Goal: Information Seeking & Learning: Learn about a topic

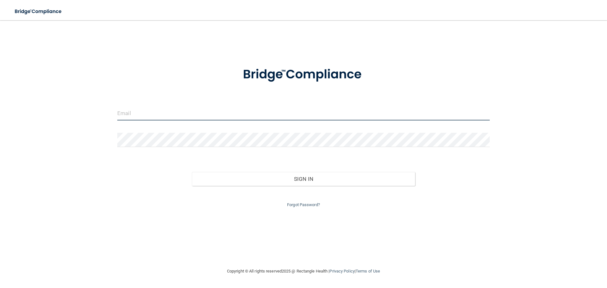
click at [197, 114] on input "email" at bounding box center [303, 113] width 372 height 14
type input "[EMAIL_ADDRESS][DOMAIN_NAME]"
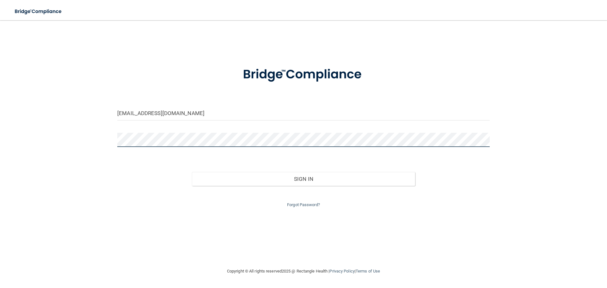
click at [192, 172] on button "Sign In" at bounding box center [304, 179] width 224 height 14
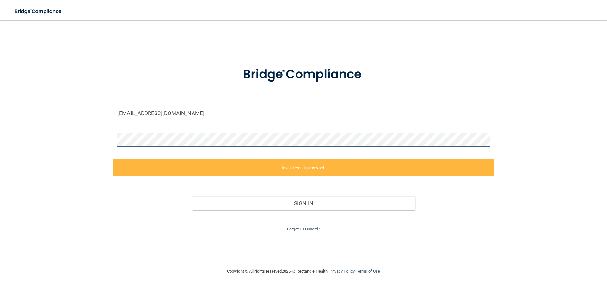
click at [88, 157] on div "dallasalfredwetzel@gmail.com Invalid email/password. You don't have permission …" at bounding box center [304, 144] width 582 height 235
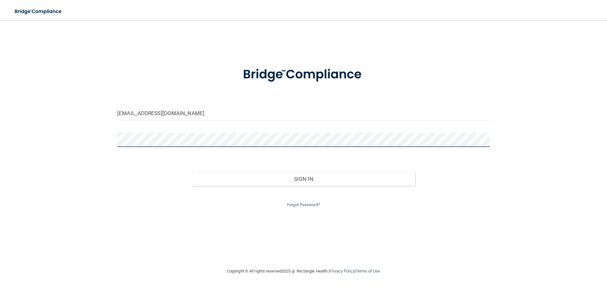
click at [192, 172] on button "Sign In" at bounding box center [304, 179] width 224 height 14
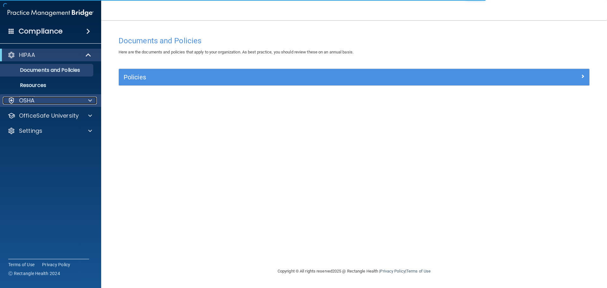
click at [81, 102] on div at bounding box center [89, 101] width 16 height 8
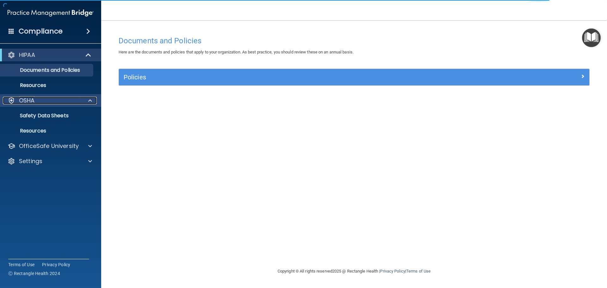
click at [81, 104] on div at bounding box center [89, 101] width 16 height 8
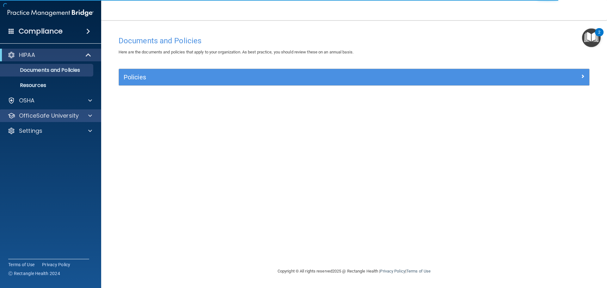
click at [82, 120] on div "OfficeSafe University" at bounding box center [50, 115] width 101 height 13
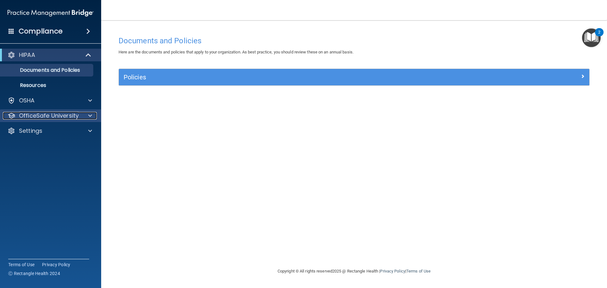
click at [93, 114] on div at bounding box center [89, 116] width 16 height 8
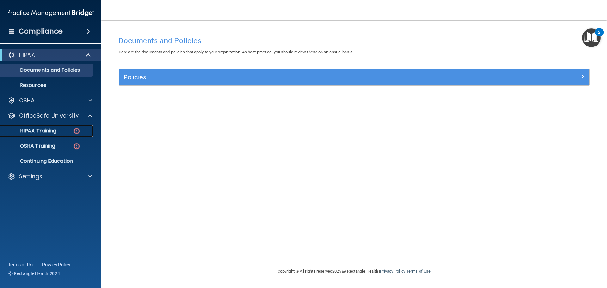
click at [56, 131] on p "HIPAA Training" at bounding box center [30, 131] width 52 height 6
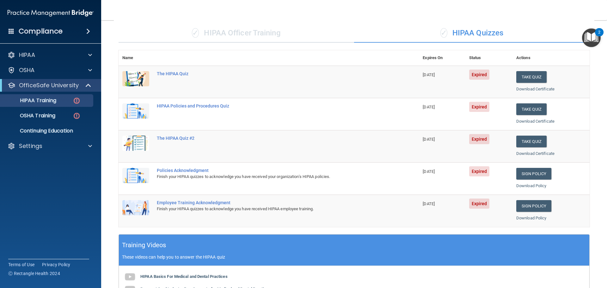
scroll to position [30, 0]
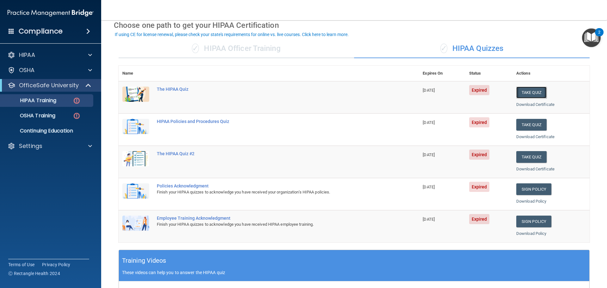
click at [524, 95] on button "Take Quiz" at bounding box center [531, 93] width 30 height 12
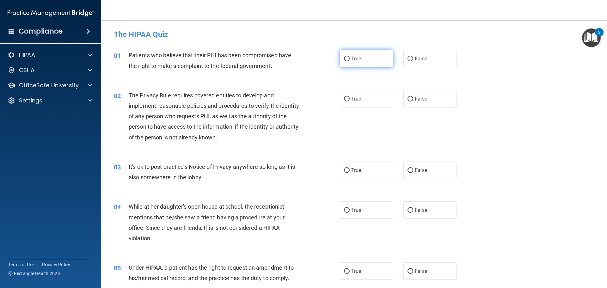
click at [353, 57] on span "True" at bounding box center [356, 59] width 10 height 6
click at [350, 57] on input "True" at bounding box center [347, 59] width 6 height 5
radio input "true"
click at [362, 99] on label "True" at bounding box center [366, 98] width 53 height 17
click at [350, 99] on input "True" at bounding box center [347, 99] width 6 height 5
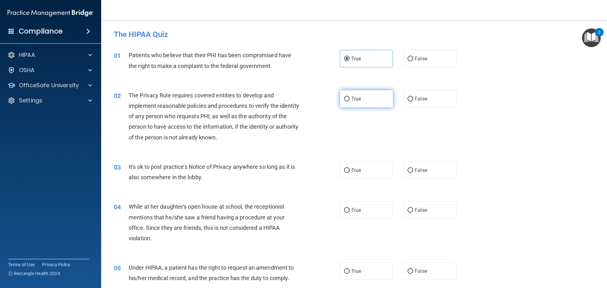
radio input "true"
click at [358, 164] on label "True" at bounding box center [366, 170] width 53 height 17
click at [350, 168] on input "True" at bounding box center [347, 170] width 6 height 5
radio input "true"
click at [361, 213] on label "True" at bounding box center [366, 209] width 53 height 17
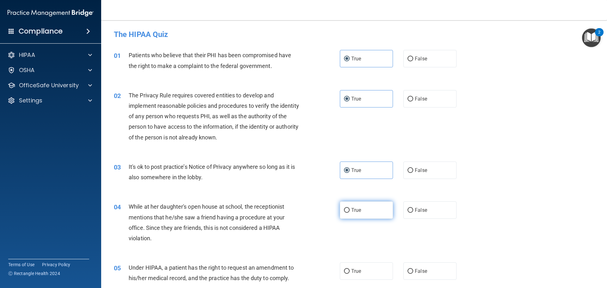
click at [350, 213] on input "True" at bounding box center [347, 210] width 6 height 5
radio input "true"
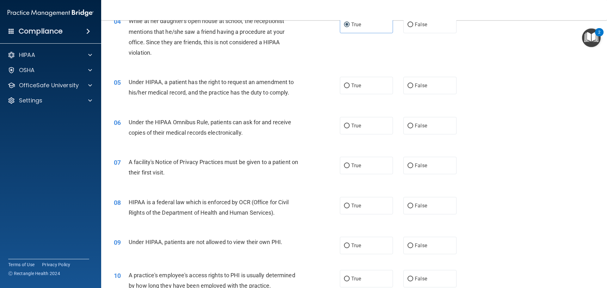
scroll to position [190, 0]
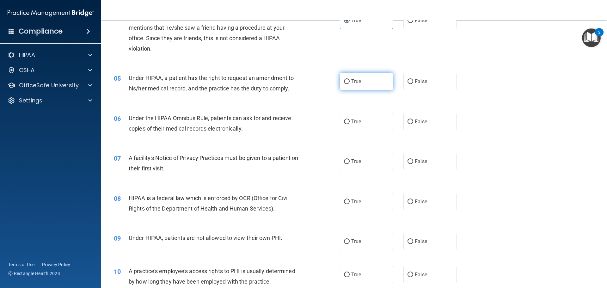
click at [354, 88] on label "True" at bounding box center [366, 81] width 53 height 17
click at [350, 84] on input "True" at bounding box center [347, 81] width 6 height 5
radio input "true"
drag, startPoint x: 362, startPoint y: 119, endPoint x: 363, endPoint y: 138, distance: 18.4
click at [362, 120] on label "True" at bounding box center [366, 121] width 53 height 17
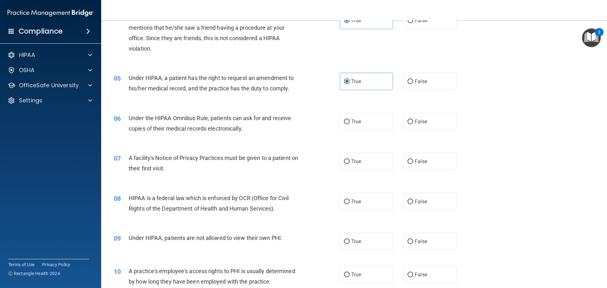
click at [350, 120] on input "True" at bounding box center [347, 122] width 6 height 5
radio input "true"
drag, startPoint x: 357, startPoint y: 157, endPoint x: 358, endPoint y: 169, distance: 11.7
click at [357, 160] on label "True" at bounding box center [366, 161] width 53 height 17
click at [350, 160] on input "True" at bounding box center [347, 161] width 6 height 5
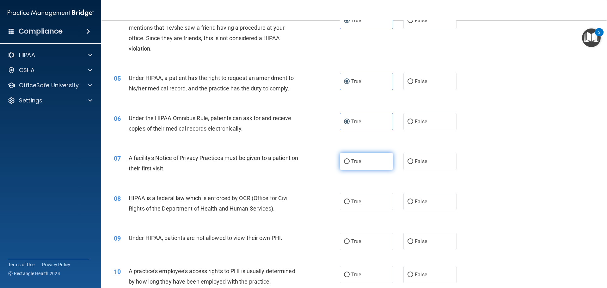
radio input "true"
click at [363, 205] on label "True" at bounding box center [366, 201] width 53 height 17
click at [350, 204] on input "True" at bounding box center [347, 201] width 6 height 5
radio input "true"
click at [362, 242] on label "True" at bounding box center [366, 241] width 53 height 17
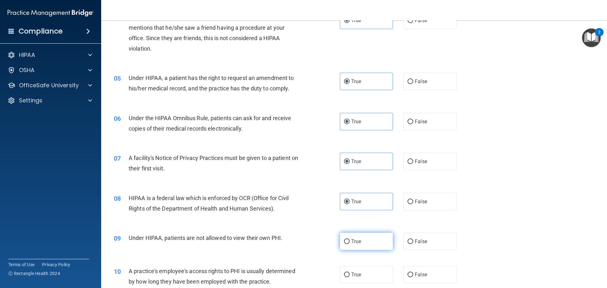
click at [350, 242] on input "True" at bounding box center [347, 241] width 6 height 5
radio input "true"
click at [358, 277] on span "True" at bounding box center [356, 275] width 10 height 6
click at [350, 277] on input "True" at bounding box center [347, 275] width 6 height 5
radio input "true"
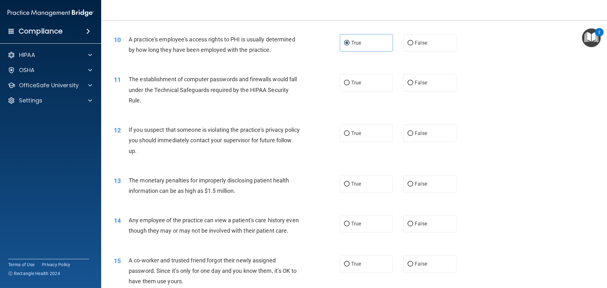
scroll to position [537, 0]
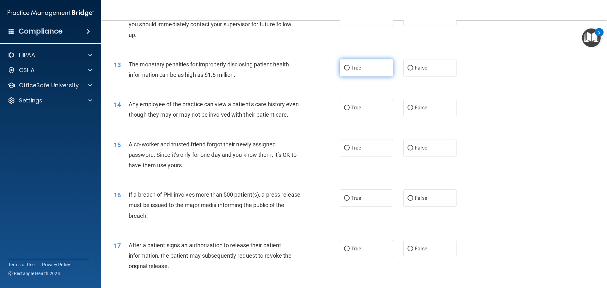
click at [349, 68] on label "True" at bounding box center [366, 67] width 53 height 17
click at [349, 68] on input "True" at bounding box center [347, 68] width 6 height 5
radio input "true"
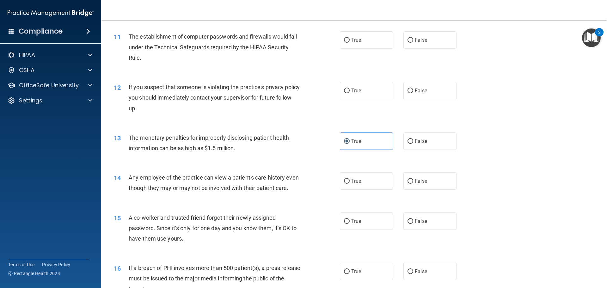
scroll to position [443, 0]
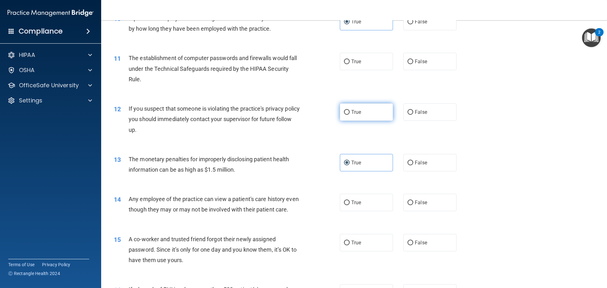
click at [344, 111] on input "True" at bounding box center [347, 112] width 6 height 5
radio input "true"
click at [351, 59] on span "True" at bounding box center [356, 61] width 10 height 6
click at [350, 59] on input "True" at bounding box center [347, 61] width 6 height 5
radio input "true"
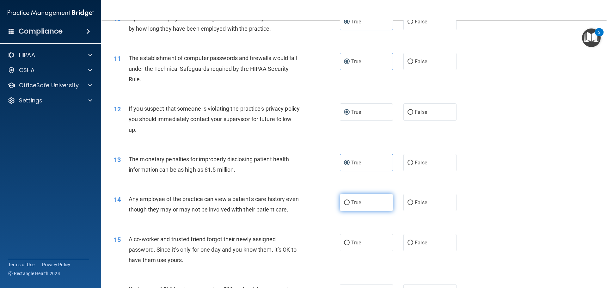
click at [364, 203] on label "True" at bounding box center [366, 202] width 53 height 17
click at [350, 203] on input "True" at bounding box center [347, 202] width 6 height 5
radio input "true"
click at [352, 251] on label "True" at bounding box center [366, 242] width 53 height 17
click at [350, 245] on input "True" at bounding box center [347, 243] width 6 height 5
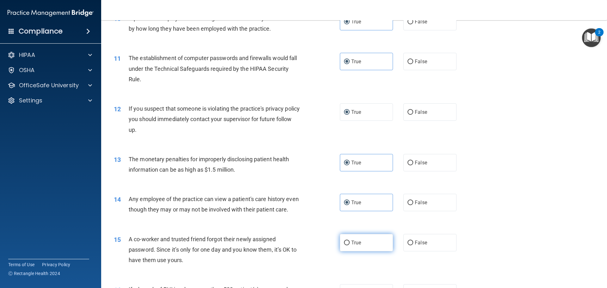
radio input "true"
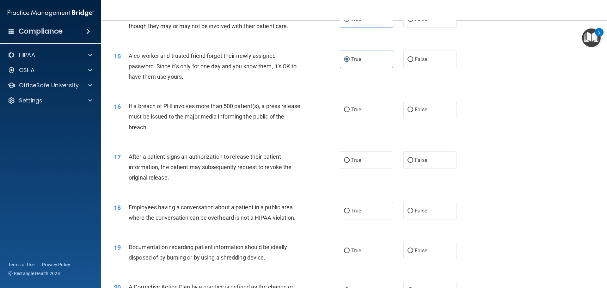
scroll to position [632, 0]
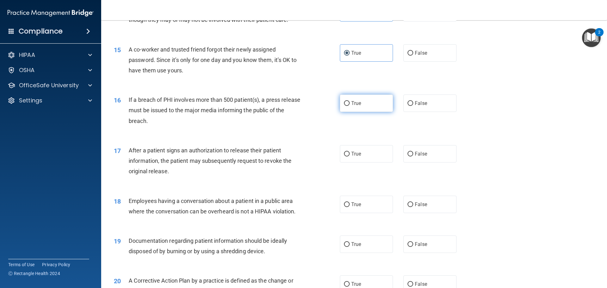
click at [354, 112] on label "True" at bounding box center [366, 103] width 53 height 17
click at [350, 106] on input "True" at bounding box center [347, 103] width 6 height 5
radio input "true"
drag, startPoint x: 357, startPoint y: 161, endPoint x: 359, endPoint y: 205, distance: 43.7
click at [358, 162] on label "True" at bounding box center [366, 153] width 53 height 17
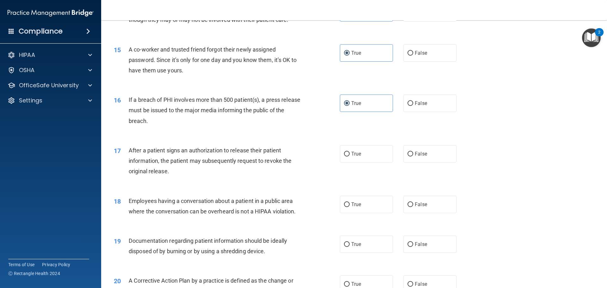
click at [350, 156] on input "True" at bounding box center [347, 154] width 6 height 5
radio input "true"
click at [359, 226] on div "18 Employees having a conversation about a patient in a public area where the c…" at bounding box center [354, 208] width 490 height 40
drag, startPoint x: 356, startPoint y: 253, endPoint x: 357, endPoint y: 249, distance: 4.0
click at [356, 251] on label "True" at bounding box center [366, 244] width 53 height 17
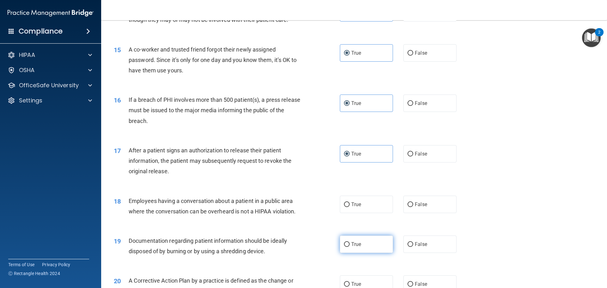
click at [350, 247] on input "True" at bounding box center [347, 244] width 6 height 5
radio input "true"
click at [361, 213] on label "True" at bounding box center [366, 204] width 53 height 17
click at [350, 207] on input "True" at bounding box center [347, 204] width 6 height 5
radio input "true"
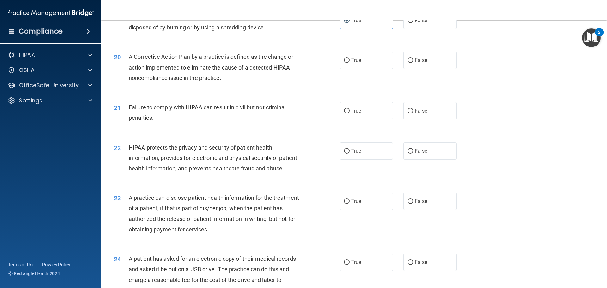
scroll to position [854, 0]
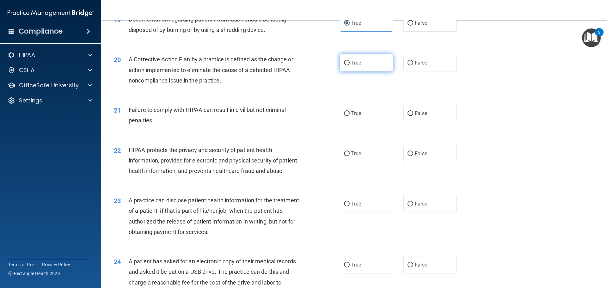
click at [351, 66] on span "True" at bounding box center [356, 63] width 10 height 6
click at [350, 65] on input "True" at bounding box center [347, 63] width 6 height 5
radio input "true"
click at [358, 118] on label "True" at bounding box center [366, 113] width 53 height 17
click at [350, 116] on input "True" at bounding box center [347, 113] width 6 height 5
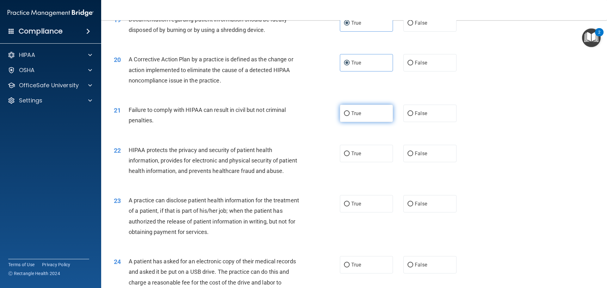
radio input "true"
click at [360, 162] on label "True" at bounding box center [366, 153] width 53 height 17
click at [350, 156] on input "True" at bounding box center [347, 153] width 6 height 5
radio input "true"
drag, startPoint x: 356, startPoint y: 225, endPoint x: 354, endPoint y: 233, distance: 7.5
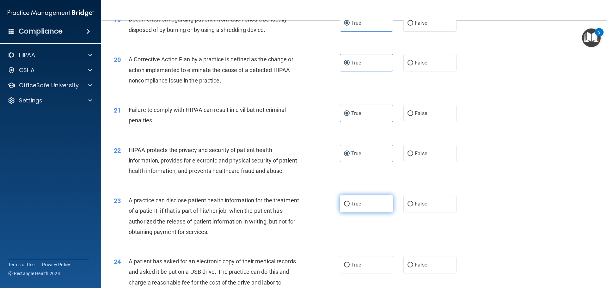
click at [356, 212] on label "True" at bounding box center [366, 203] width 53 height 17
click at [350, 206] on input "True" at bounding box center [347, 204] width 6 height 5
radio input "true"
click at [357, 273] on label "True" at bounding box center [366, 264] width 53 height 17
click at [350, 267] on input "True" at bounding box center [347, 265] width 6 height 5
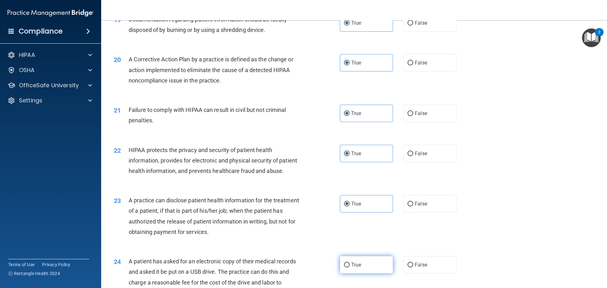
radio input "true"
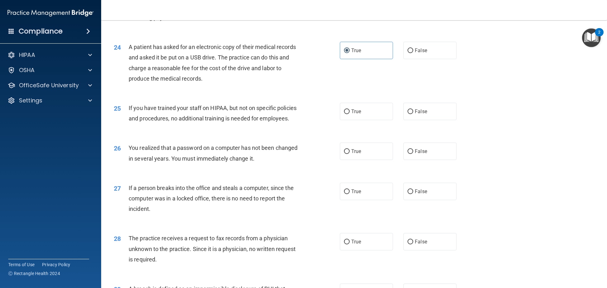
scroll to position [1076, 0]
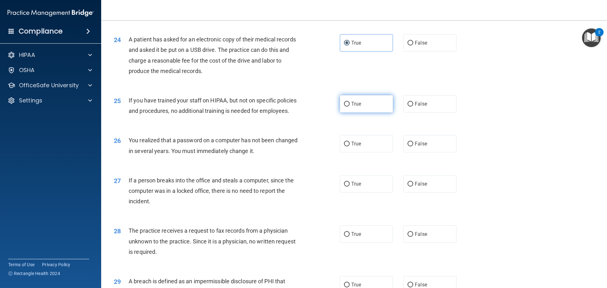
click at [346, 113] on label "True" at bounding box center [366, 103] width 53 height 17
click at [346, 107] on input "True" at bounding box center [347, 104] width 6 height 5
radio input "true"
click at [351, 147] on span "True" at bounding box center [356, 144] width 10 height 6
click at [350, 146] on input "True" at bounding box center [347, 144] width 6 height 5
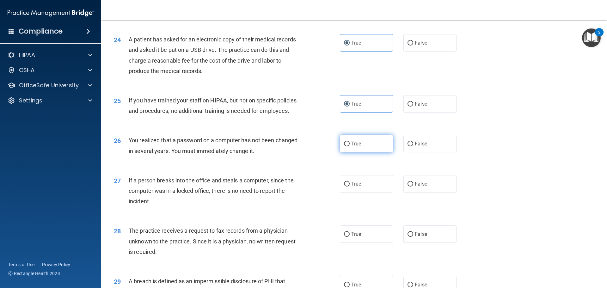
radio input "true"
drag, startPoint x: 350, startPoint y: 208, endPoint x: 347, endPoint y: 222, distance: 13.8
click at [349, 193] on label "True" at bounding box center [366, 183] width 53 height 17
click at [349, 187] on input "True" at bounding box center [347, 184] width 6 height 5
radio input "true"
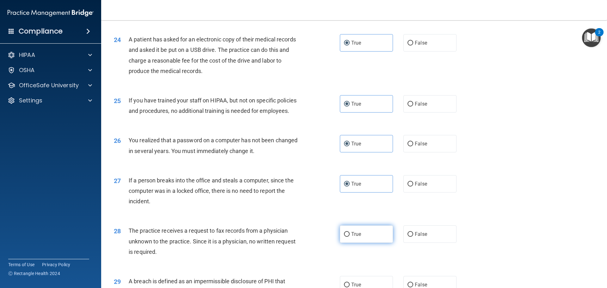
click at [350, 243] on label "True" at bounding box center [366, 233] width 53 height 17
click at [350, 237] on input "True" at bounding box center [347, 234] width 6 height 5
radio input "true"
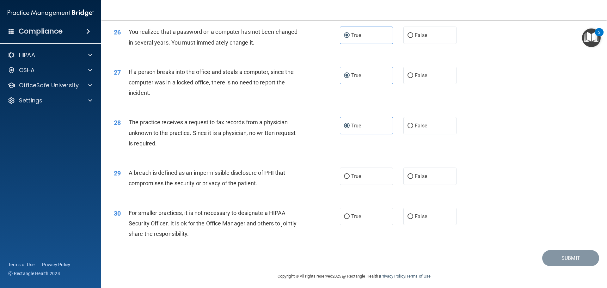
scroll to position [1208, 0]
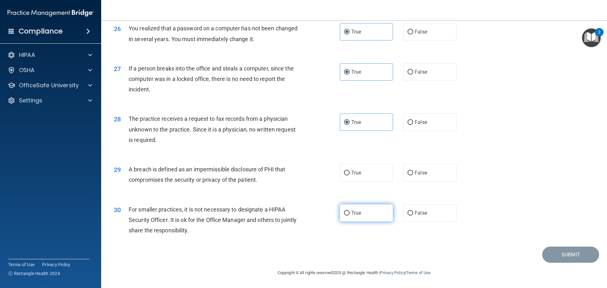
drag, startPoint x: 358, startPoint y: 174, endPoint x: 359, endPoint y: 208, distance: 34.5
click at [359, 175] on span "True" at bounding box center [356, 173] width 10 height 6
click at [350, 175] on input "True" at bounding box center [347, 173] width 6 height 5
radio input "true"
click at [359, 213] on label "True" at bounding box center [366, 212] width 53 height 17
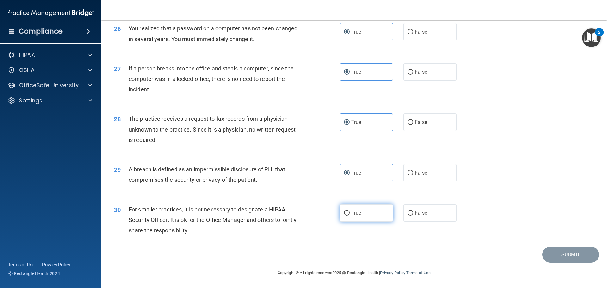
click at [350, 213] on input "True" at bounding box center [347, 213] width 6 height 5
radio input "true"
drag, startPoint x: 547, startPoint y: 256, endPoint x: 517, endPoint y: 236, distance: 36.6
click at [549, 255] on button "Submit" at bounding box center [570, 255] width 57 height 16
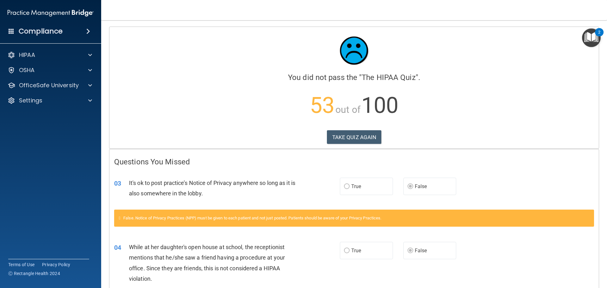
click at [356, 144] on div "Calculating your score.... You did not pass the " The HIPAA Quiz ". 53 out of 1…" at bounding box center [353, 88] width 489 height 122
click at [356, 140] on button "TAKE QUIZ AGAIN" at bounding box center [354, 137] width 55 height 14
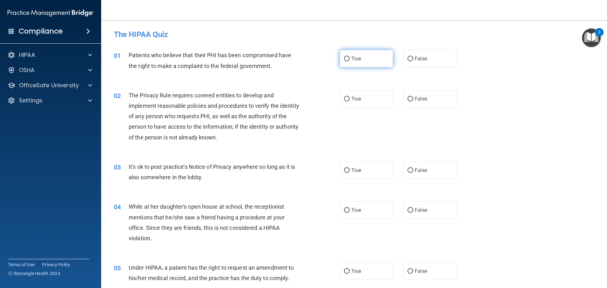
click at [368, 65] on label "True" at bounding box center [366, 58] width 53 height 17
click at [350, 61] on input "True" at bounding box center [347, 59] width 6 height 5
radio input "true"
click at [362, 99] on label "True" at bounding box center [366, 98] width 53 height 17
click at [350, 99] on input "True" at bounding box center [347, 99] width 6 height 5
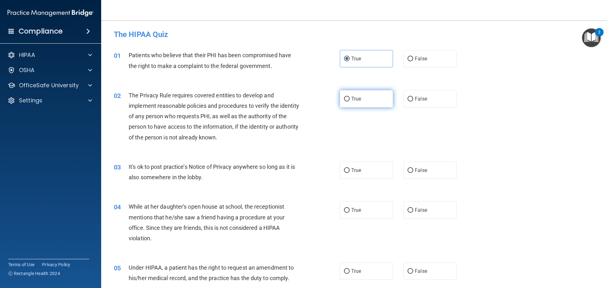
radio input "true"
click at [420, 173] on span "False" at bounding box center [421, 170] width 12 height 6
click at [413, 156] on div "03 It's ok to post practice’s Notice of Privacy anywhere so long as it is also …" at bounding box center [354, 174] width 490 height 40
click at [416, 166] on label "False" at bounding box center [429, 170] width 53 height 17
click at [413, 168] on input "False" at bounding box center [411, 170] width 6 height 5
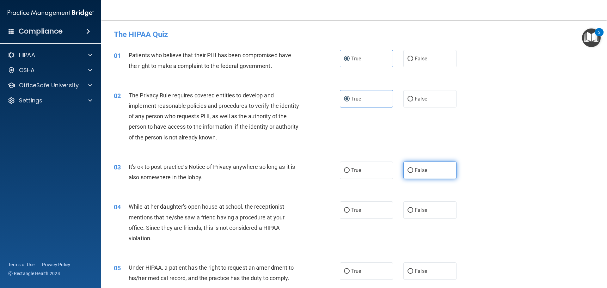
radio input "true"
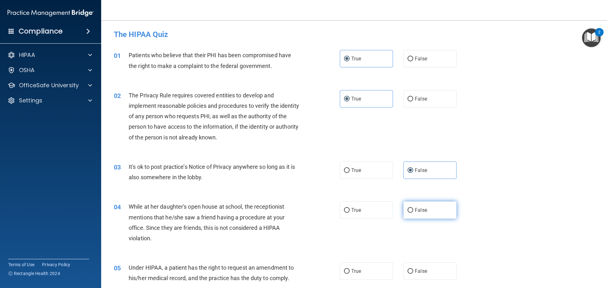
click at [423, 205] on label "False" at bounding box center [429, 209] width 53 height 17
click at [413, 208] on input "False" at bounding box center [411, 210] width 6 height 5
radio input "true"
click at [420, 271] on span "False" at bounding box center [421, 271] width 12 height 6
click at [413, 271] on input "False" at bounding box center [411, 271] width 6 height 5
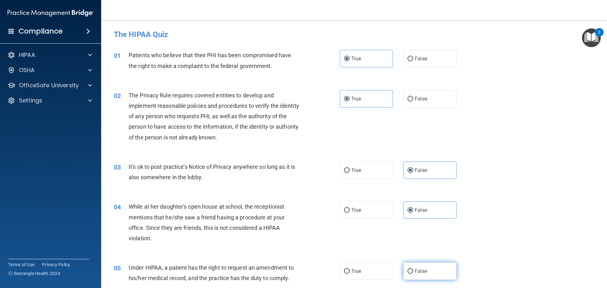
radio input "true"
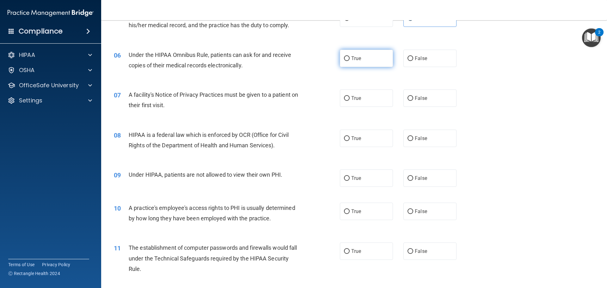
scroll to position [221, 0]
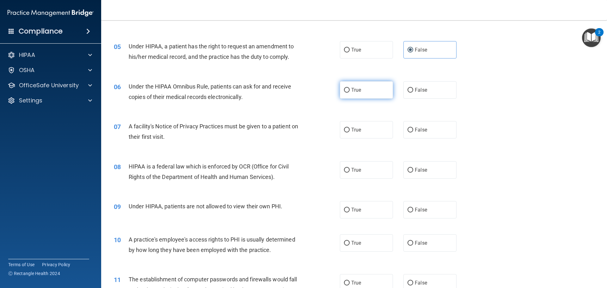
click at [365, 88] on label "True" at bounding box center [366, 89] width 53 height 17
click at [350, 88] on input "True" at bounding box center [347, 90] width 6 height 5
radio input "true"
click at [357, 138] on label "True" at bounding box center [366, 129] width 53 height 17
click at [350, 132] on input "True" at bounding box center [347, 130] width 6 height 5
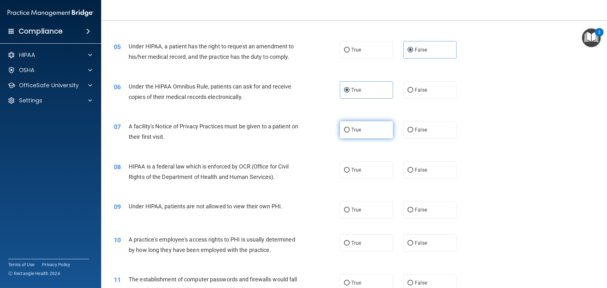
radio input "true"
click at [356, 170] on span "True" at bounding box center [356, 170] width 10 height 6
click at [350, 170] on input "True" at bounding box center [347, 170] width 6 height 5
radio input "true"
click at [422, 207] on span "False" at bounding box center [421, 210] width 12 height 6
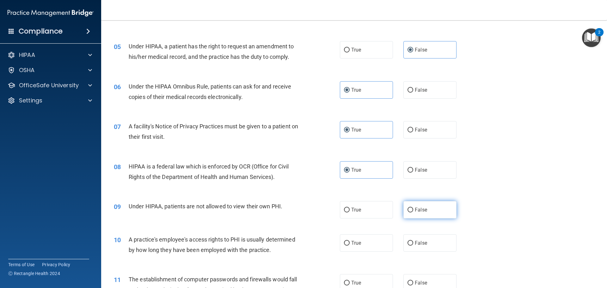
click at [413, 208] on input "False" at bounding box center [411, 210] width 6 height 5
radio input "true"
click at [364, 241] on label "True" at bounding box center [366, 242] width 53 height 17
click at [350, 241] on input "True" at bounding box center [347, 243] width 6 height 5
radio input "true"
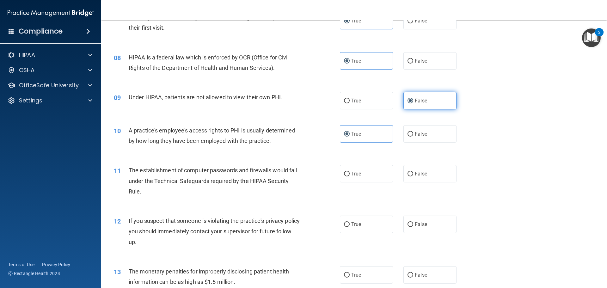
scroll to position [316, 0]
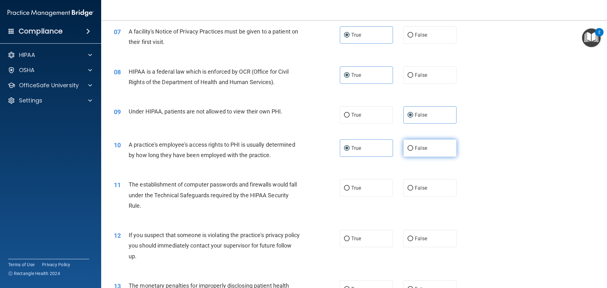
click at [420, 147] on span "False" at bounding box center [421, 148] width 12 height 6
click at [413, 147] on input "False" at bounding box center [411, 148] width 6 height 5
radio input "true"
radio input "false"
drag, startPoint x: 366, startPoint y: 186, endPoint x: 364, endPoint y: 195, distance: 9.6
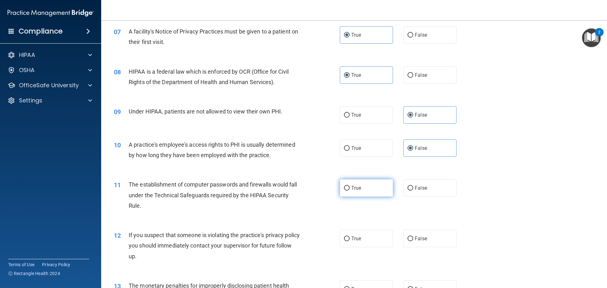
click at [365, 186] on label "True" at bounding box center [366, 187] width 53 height 17
click at [350, 186] on input "True" at bounding box center [347, 188] width 6 height 5
radio input "true"
click at [357, 236] on span "True" at bounding box center [356, 239] width 10 height 6
click at [350, 236] on input "True" at bounding box center [347, 238] width 6 height 5
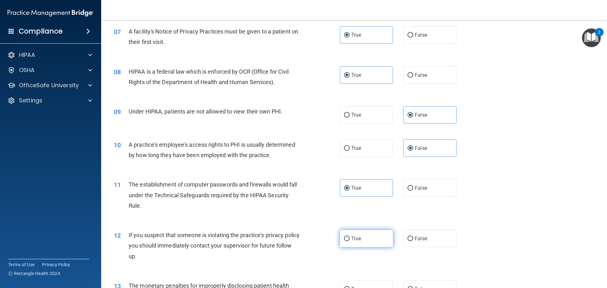
radio input "true"
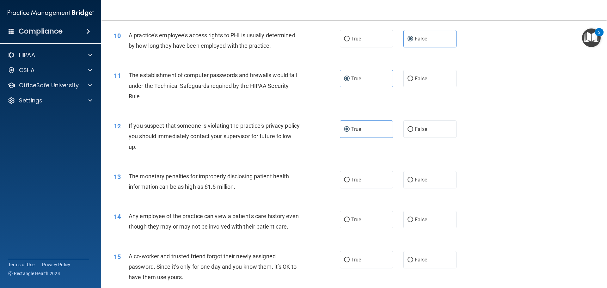
scroll to position [443, 0]
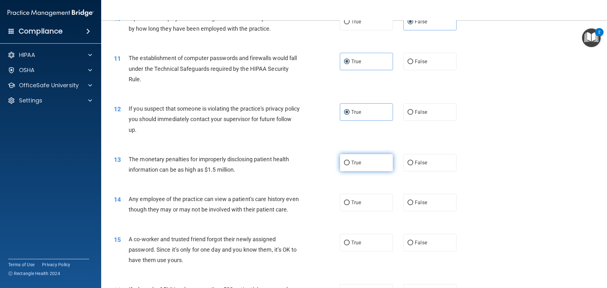
click at [366, 167] on label "True" at bounding box center [366, 162] width 53 height 17
click at [350, 165] on input "True" at bounding box center [347, 163] width 6 height 5
radio input "true"
click at [423, 199] on label "False" at bounding box center [429, 202] width 53 height 17
click at [413, 200] on input "False" at bounding box center [411, 202] width 6 height 5
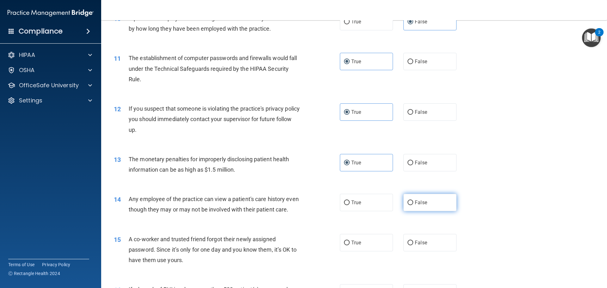
radio input "true"
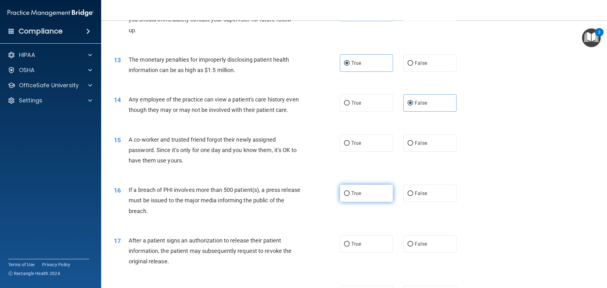
scroll to position [569, 0]
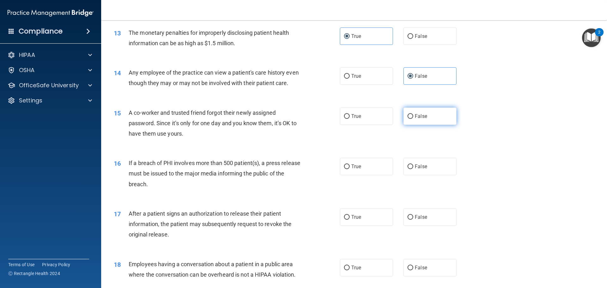
click at [415, 125] on label "False" at bounding box center [429, 115] width 53 height 17
click at [413, 119] on input "False" at bounding box center [411, 116] width 6 height 5
radio input "true"
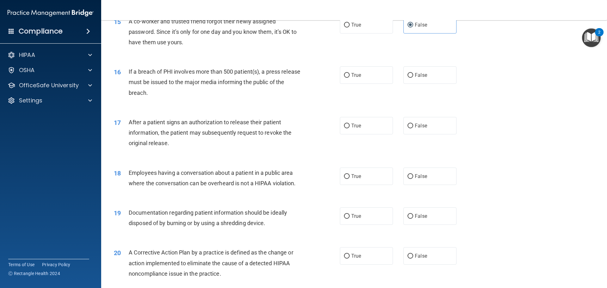
scroll to position [664, 0]
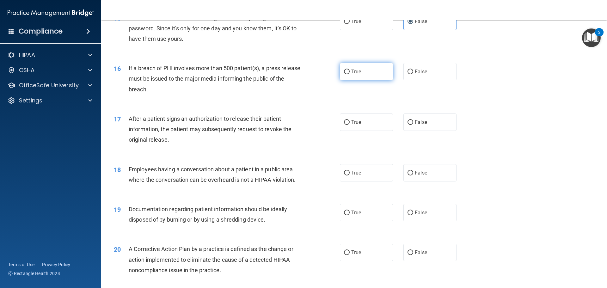
click at [373, 80] on label "True" at bounding box center [366, 71] width 53 height 17
click at [350, 74] on input "True" at bounding box center [347, 72] width 6 height 5
radio input "true"
click at [369, 130] on label "True" at bounding box center [366, 121] width 53 height 17
click at [350, 125] on input "True" at bounding box center [347, 122] width 6 height 5
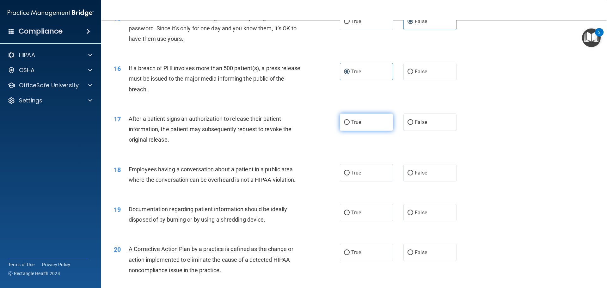
radio input "true"
click at [429, 181] on label "False" at bounding box center [429, 172] width 53 height 17
click at [413, 175] on input "False" at bounding box center [411, 173] width 6 height 5
radio input "true"
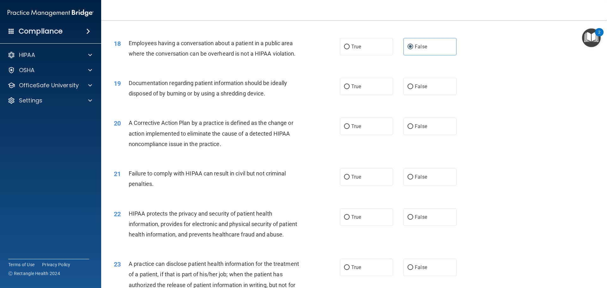
scroll to position [790, 0]
click at [379, 95] on label "True" at bounding box center [366, 85] width 53 height 17
click at [350, 89] on input "True" at bounding box center [347, 86] width 6 height 5
radio input "true"
click at [373, 133] on label "True" at bounding box center [366, 125] width 53 height 17
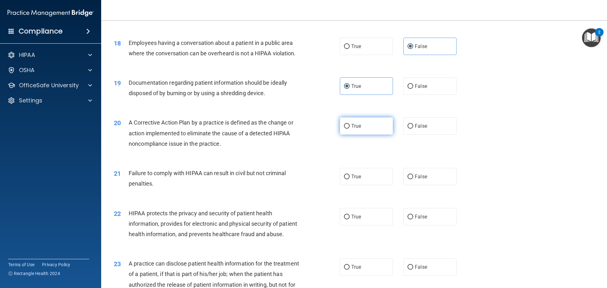
click at [350, 129] on input "True" at bounding box center [347, 126] width 6 height 5
radio input "true"
click at [408, 181] on label "False" at bounding box center [429, 176] width 53 height 17
click at [408, 179] on input "False" at bounding box center [411, 177] width 6 height 5
radio input "true"
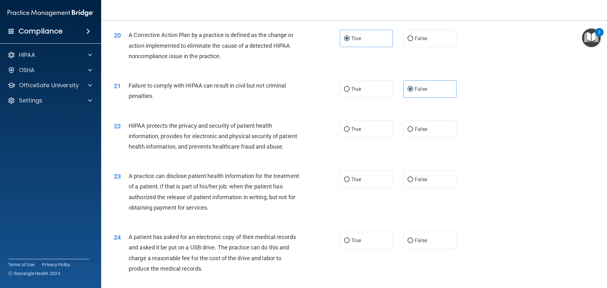
scroll to position [885, 0]
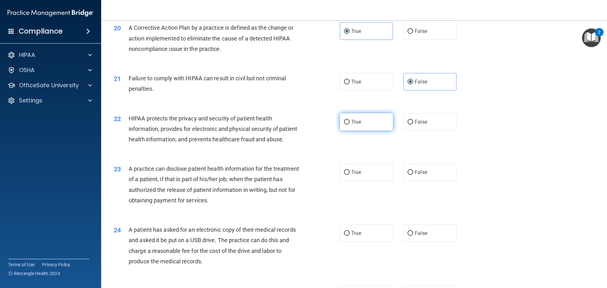
click at [376, 131] on label "True" at bounding box center [366, 121] width 53 height 17
click at [350, 125] on input "True" at bounding box center [347, 122] width 6 height 5
radio input "true"
click at [367, 181] on label "True" at bounding box center [366, 171] width 53 height 17
click at [350, 175] on input "True" at bounding box center [347, 172] width 6 height 5
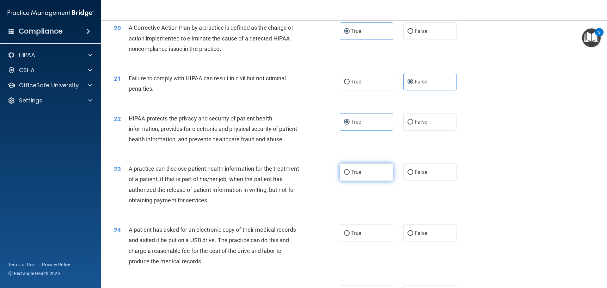
radio input "true"
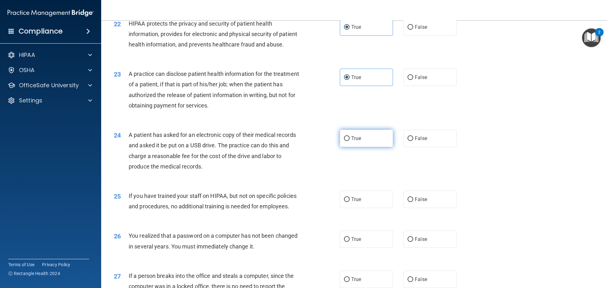
click at [370, 147] on label "True" at bounding box center [366, 138] width 53 height 17
click at [350, 141] on input "True" at bounding box center [347, 138] width 6 height 5
radio input "true"
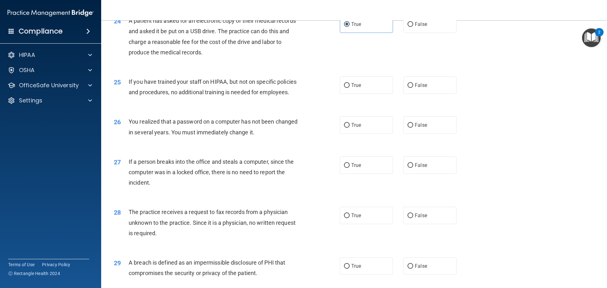
scroll to position [1106, 0]
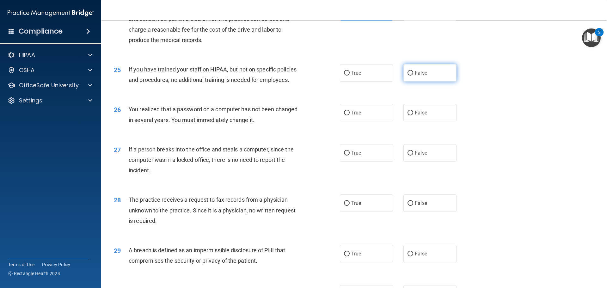
click at [421, 82] on label "False" at bounding box center [429, 72] width 53 height 17
click at [413, 76] on input "False" at bounding box center [411, 73] width 6 height 5
radio input "true"
click at [375, 121] on label "True" at bounding box center [366, 112] width 53 height 17
click at [350, 115] on input "True" at bounding box center [347, 113] width 6 height 5
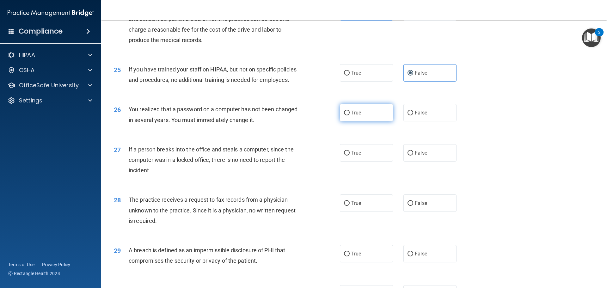
radio input "true"
click at [420, 162] on label "False" at bounding box center [429, 152] width 53 height 17
click at [413, 156] on input "False" at bounding box center [411, 153] width 6 height 5
radio input "true"
click at [422, 206] on span "False" at bounding box center [421, 203] width 12 height 6
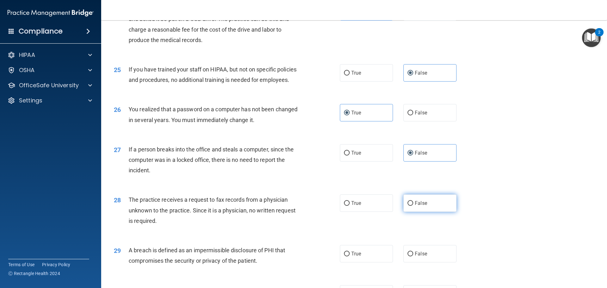
click at [413, 206] on input "False" at bounding box center [411, 203] width 6 height 5
radio input "true"
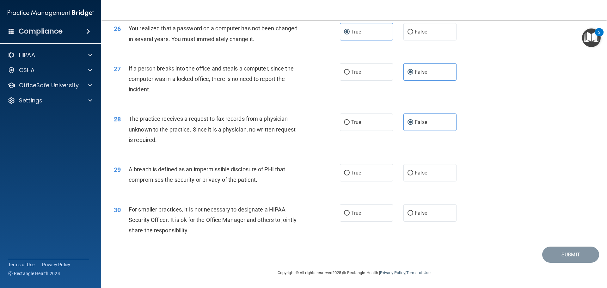
scroll to position [1201, 0]
click at [383, 176] on label "True" at bounding box center [366, 172] width 53 height 17
click at [350, 175] on input "True" at bounding box center [347, 173] width 6 height 5
radio input "true"
click at [431, 222] on label "False" at bounding box center [429, 212] width 53 height 17
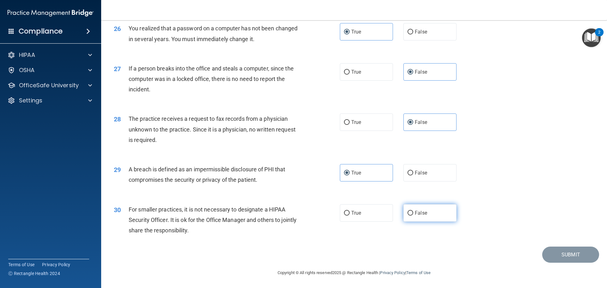
click at [413, 216] on input "False" at bounding box center [411, 213] width 6 height 5
radio input "true"
click at [546, 255] on button "Submit" at bounding box center [570, 255] width 57 height 16
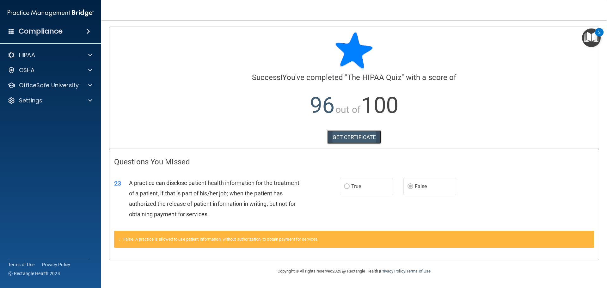
click at [356, 141] on link "GET CERTIFICATE" at bounding box center [354, 137] width 54 height 14
click at [64, 83] on p "OfficeSafe University" at bounding box center [49, 86] width 60 height 8
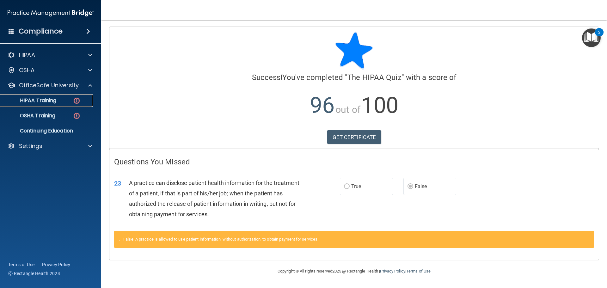
click at [73, 103] on img at bounding box center [77, 101] width 8 height 8
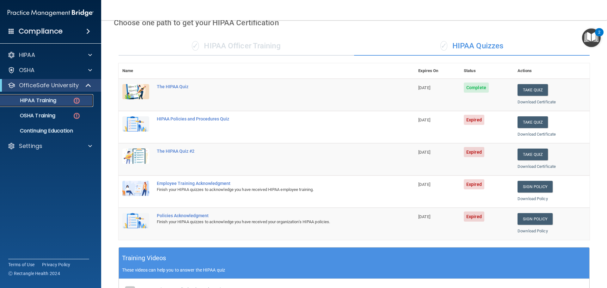
scroll to position [30, 0]
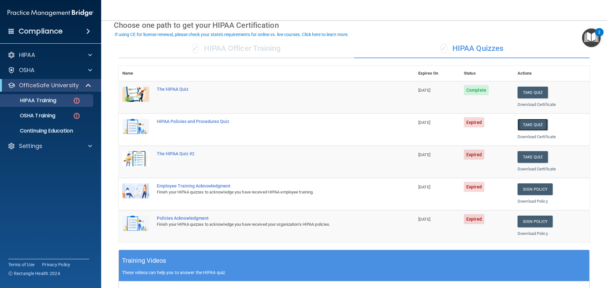
click at [535, 121] on button "Take Quiz" at bounding box center [533, 125] width 30 height 12
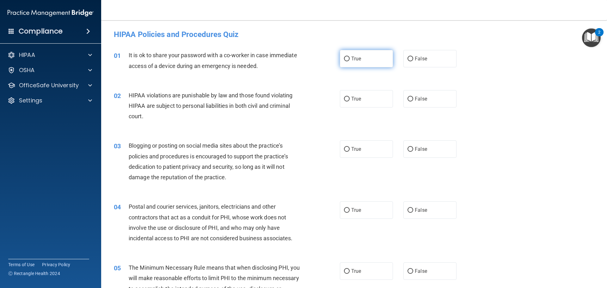
click at [375, 59] on label "True" at bounding box center [366, 58] width 53 height 17
click at [350, 59] on input "True" at bounding box center [347, 59] width 6 height 5
radio input "true"
drag, startPoint x: 366, startPoint y: 99, endPoint x: 364, endPoint y: 106, distance: 7.9
click at [365, 99] on label "True" at bounding box center [366, 98] width 53 height 17
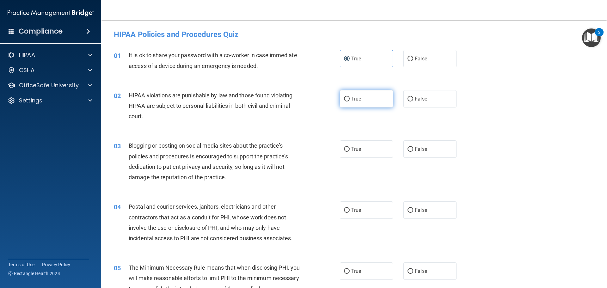
click at [350, 99] on input "True" at bounding box center [347, 99] width 6 height 5
radio input "true"
click at [348, 159] on div "03 Blogging or posting on social media sites about the practice’s policies and …" at bounding box center [354, 162] width 490 height 61
click at [353, 144] on label "True" at bounding box center [366, 148] width 53 height 17
click at [350, 147] on input "True" at bounding box center [347, 149] width 6 height 5
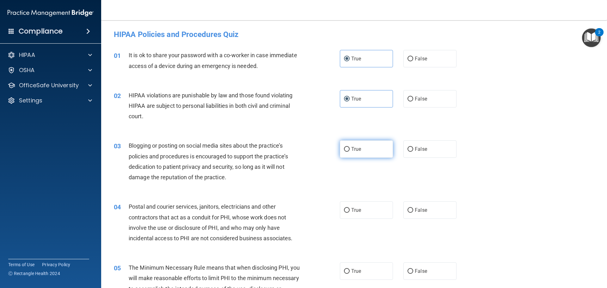
radio input "true"
drag, startPoint x: 365, startPoint y: 195, endPoint x: 364, endPoint y: 200, distance: 4.5
click at [365, 196] on div "04 Postal and courier services, janitors, electricians and other contractors th…" at bounding box center [354, 223] width 490 height 61
click at [361, 215] on label "True" at bounding box center [366, 209] width 53 height 17
click at [350, 213] on input "True" at bounding box center [347, 210] width 6 height 5
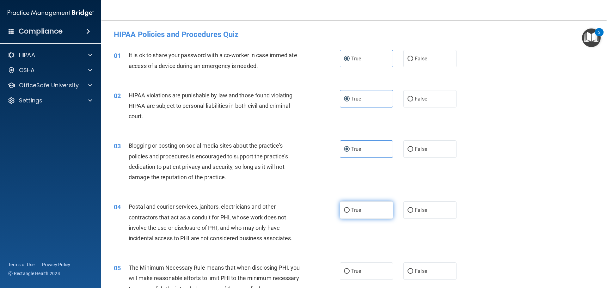
radio input "true"
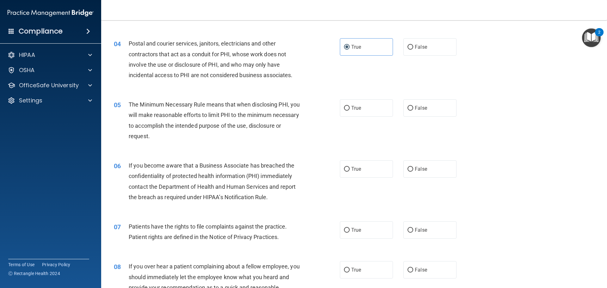
scroll to position [158, 0]
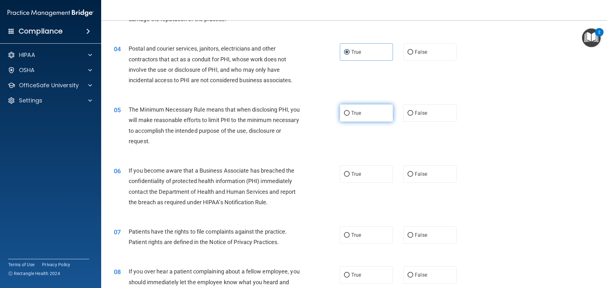
click at [365, 111] on label "True" at bounding box center [366, 112] width 53 height 17
click at [350, 111] on input "True" at bounding box center [347, 113] width 6 height 5
radio input "true"
click at [365, 174] on label "True" at bounding box center [366, 173] width 53 height 17
click at [350, 174] on input "True" at bounding box center [347, 174] width 6 height 5
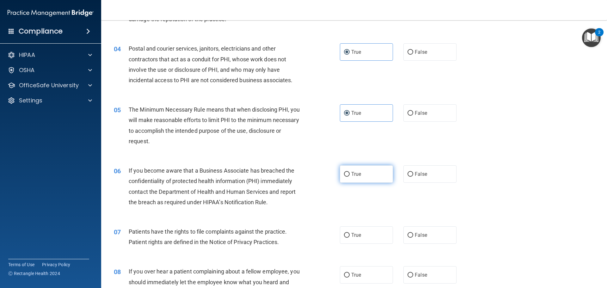
radio input "true"
drag, startPoint x: 365, startPoint y: 237, endPoint x: 366, endPoint y: 254, distance: 16.5
click at [366, 241] on label "True" at bounding box center [366, 234] width 53 height 17
click at [350, 238] on input "True" at bounding box center [347, 235] width 6 height 5
radio input "true"
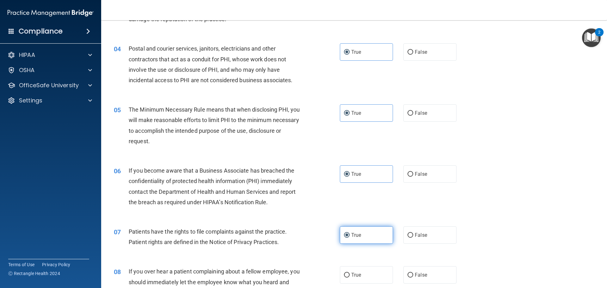
drag, startPoint x: 365, startPoint y: 270, endPoint x: 365, endPoint y: 237, distance: 32.2
click at [365, 269] on label "True" at bounding box center [366, 274] width 53 height 17
click at [350, 273] on input "True" at bounding box center [347, 275] width 6 height 5
radio input "true"
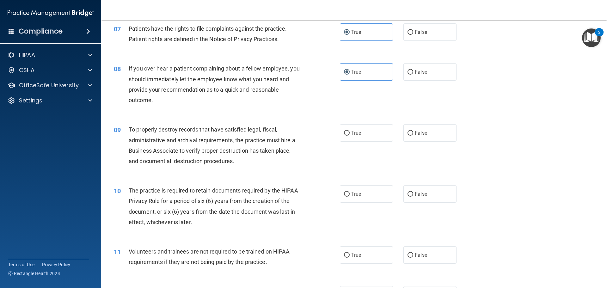
scroll to position [379, 0]
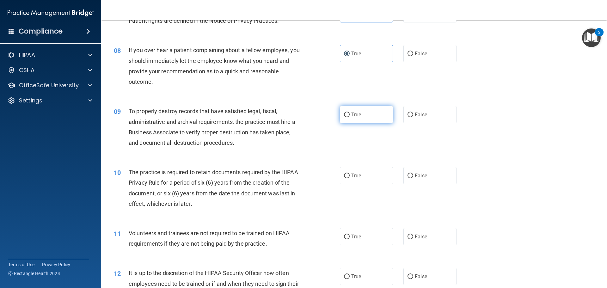
drag, startPoint x: 362, startPoint y: 117, endPoint x: 362, endPoint y: 157, distance: 40.5
click at [362, 118] on label "True" at bounding box center [366, 114] width 53 height 17
click at [350, 117] on input "True" at bounding box center [347, 115] width 6 height 5
radio input "true"
click at [363, 179] on label "True" at bounding box center [366, 175] width 53 height 17
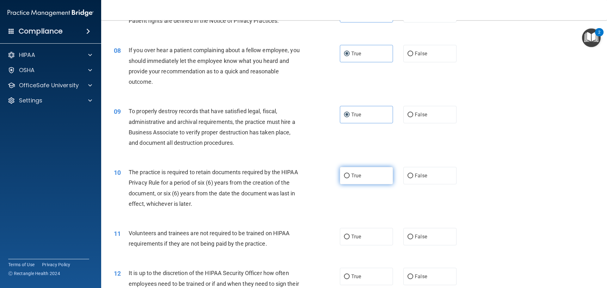
click at [350, 178] on input "True" at bounding box center [347, 176] width 6 height 5
radio input "true"
click at [359, 242] on label "True" at bounding box center [366, 236] width 53 height 17
click at [350, 239] on input "True" at bounding box center [347, 237] width 6 height 5
radio input "true"
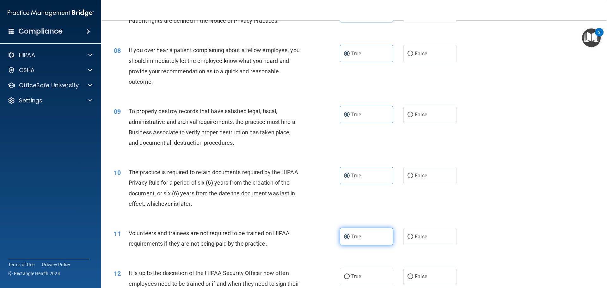
drag, startPoint x: 357, startPoint y: 273, endPoint x: 355, endPoint y: 242, distance: 30.8
click at [358, 271] on label "True" at bounding box center [366, 276] width 53 height 17
click at [350, 274] on input "True" at bounding box center [347, 276] width 6 height 5
radio input "true"
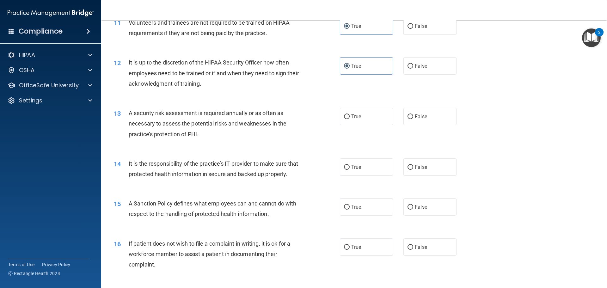
scroll to position [632, 0]
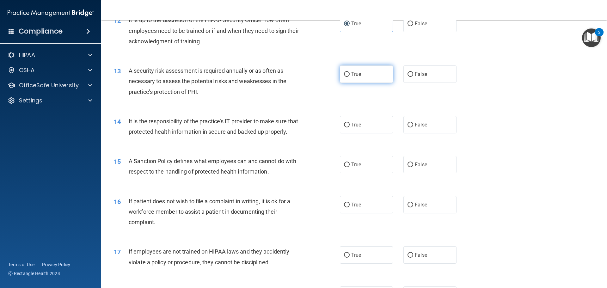
click at [357, 77] on label "True" at bounding box center [366, 73] width 53 height 17
click at [350, 77] on input "True" at bounding box center [347, 74] width 6 height 5
radio input "true"
click at [360, 122] on label "True" at bounding box center [366, 124] width 53 height 17
click at [350, 123] on input "True" at bounding box center [347, 125] width 6 height 5
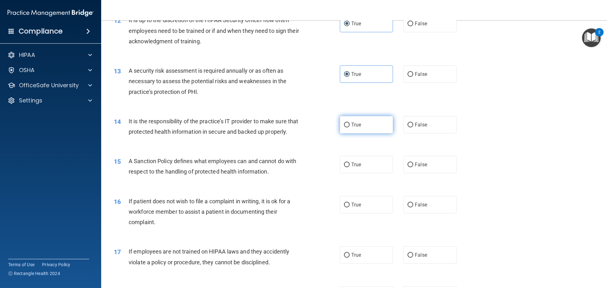
radio input "true"
drag, startPoint x: 367, startPoint y: 178, endPoint x: 365, endPoint y: 185, distance: 7.1
click at [367, 173] on label "True" at bounding box center [366, 164] width 53 height 17
click at [350, 167] on input "True" at bounding box center [347, 164] width 6 height 5
radio input "true"
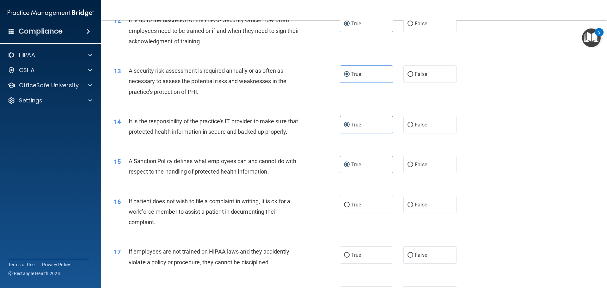
drag, startPoint x: 370, startPoint y: 210, endPoint x: 368, endPoint y: 234, distance: 24.1
click at [370, 210] on label "True" at bounding box center [366, 204] width 53 height 17
click at [350, 207] on input "True" at bounding box center [347, 205] width 6 height 5
radio input "true"
click at [351, 258] on span "True" at bounding box center [356, 255] width 10 height 6
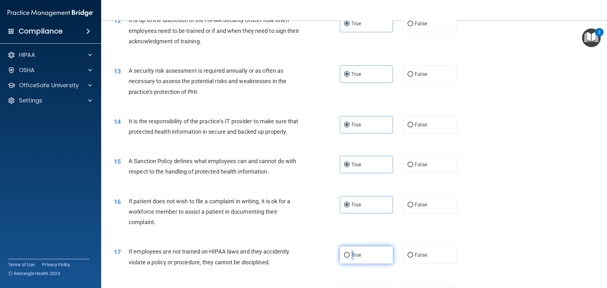
click at [350, 258] on input "True" at bounding box center [347, 255] width 6 height 5
radio input "true"
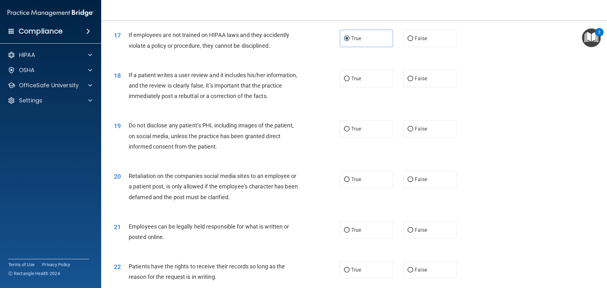
scroll to position [885, 0]
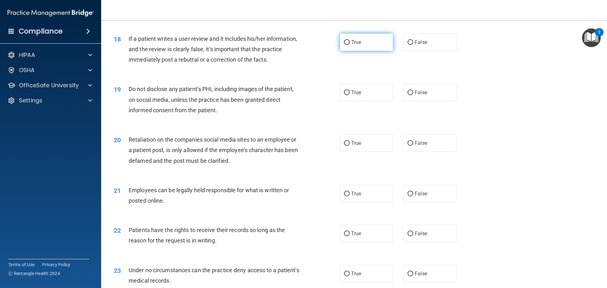
click at [353, 48] on label "True" at bounding box center [366, 42] width 53 height 17
click at [350, 45] on input "True" at bounding box center [347, 42] width 6 height 5
radio input "true"
click at [356, 96] on label "True" at bounding box center [366, 92] width 53 height 17
click at [350, 95] on input "True" at bounding box center [347, 92] width 6 height 5
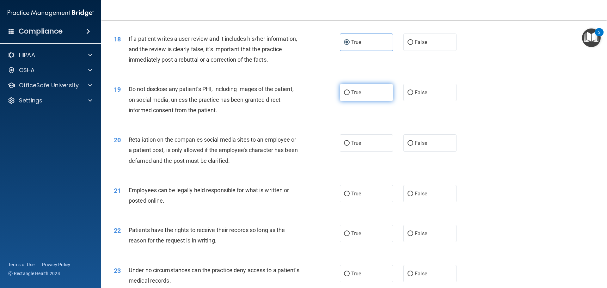
radio input "true"
click at [356, 146] on span "True" at bounding box center [356, 143] width 10 height 6
click at [350, 146] on input "True" at bounding box center [347, 143] width 6 height 5
radio input "true"
drag, startPoint x: 347, startPoint y: 208, endPoint x: 346, endPoint y: 212, distance: 4.2
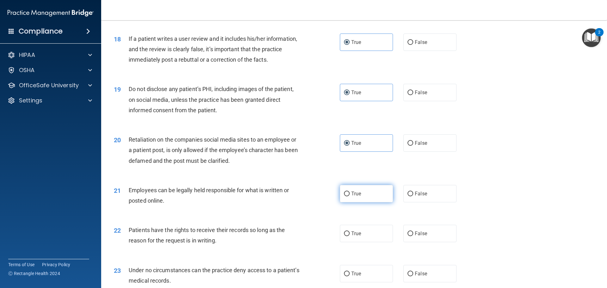
click at [346, 202] on label "True" at bounding box center [366, 193] width 53 height 17
click at [346, 196] on input "True" at bounding box center [347, 194] width 6 height 5
radio input "true"
drag, startPoint x: 351, startPoint y: 239, endPoint x: 352, endPoint y: 244, distance: 5.7
click at [352, 242] on label "True" at bounding box center [366, 233] width 53 height 17
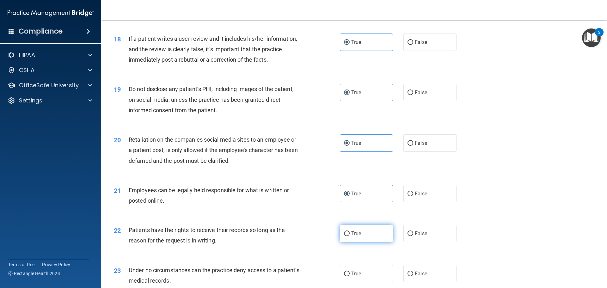
click at [350, 236] on input "True" at bounding box center [347, 233] width 6 height 5
radio input "true"
drag, startPoint x: 354, startPoint y: 280, endPoint x: 349, endPoint y: 274, distance: 7.4
click at [350, 277] on label "True" at bounding box center [366, 273] width 53 height 17
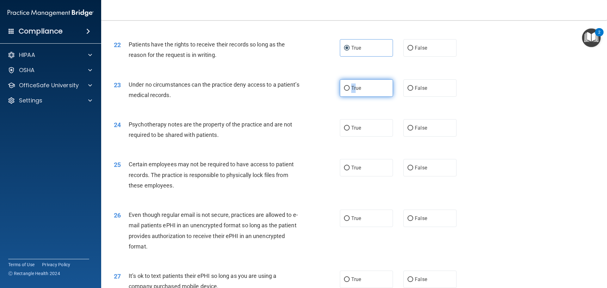
scroll to position [1075, 0]
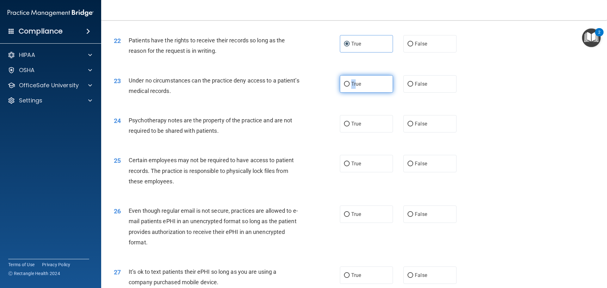
click at [340, 88] on label "True" at bounding box center [366, 83] width 53 height 17
click at [344, 87] on input "True" at bounding box center [347, 84] width 6 height 5
radio input "true"
click at [362, 132] on label "True" at bounding box center [366, 123] width 53 height 17
click at [350, 126] on input "True" at bounding box center [347, 124] width 6 height 5
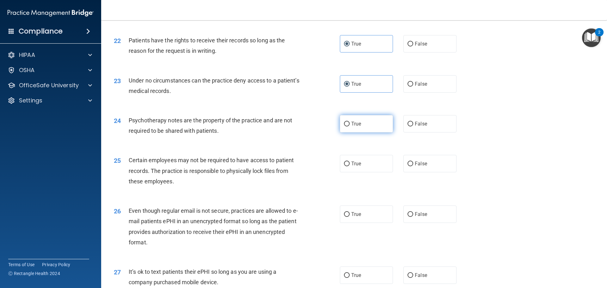
radio input "true"
click at [368, 164] on div "25 Certain employees may not be required to have access to patient records. The…" at bounding box center [354, 172] width 490 height 51
click at [365, 170] on label "True" at bounding box center [366, 163] width 53 height 17
click at [350, 166] on input "True" at bounding box center [347, 164] width 6 height 5
radio input "true"
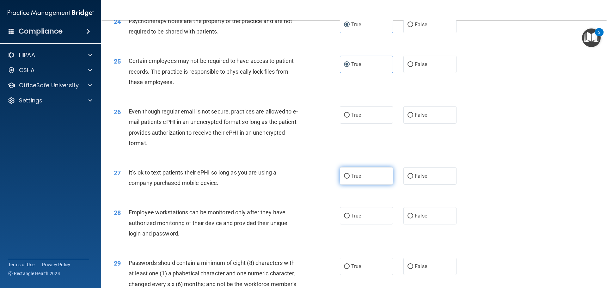
scroll to position [1201, 0]
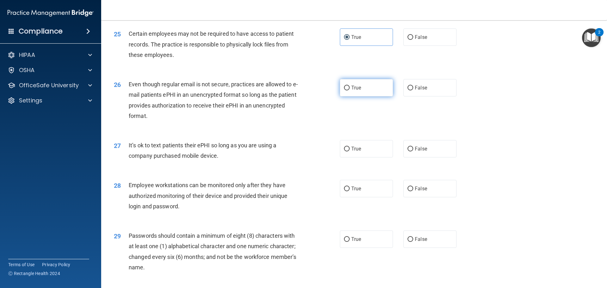
click at [358, 91] on span "True" at bounding box center [356, 88] width 10 height 6
click at [350, 90] on input "True" at bounding box center [347, 88] width 6 height 5
radio input "true"
click at [358, 157] on label "True" at bounding box center [366, 148] width 53 height 17
click at [350, 151] on input "True" at bounding box center [347, 149] width 6 height 5
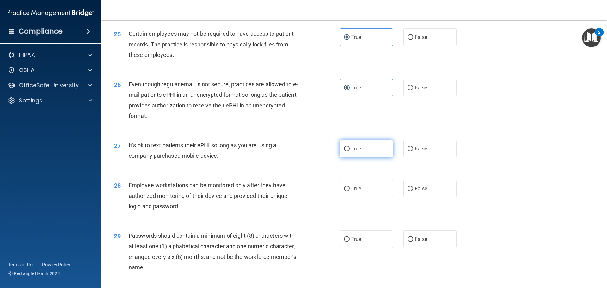
radio input "true"
click at [356, 192] on span "True" at bounding box center [356, 189] width 10 height 6
click at [350, 191] on input "True" at bounding box center [347, 189] width 6 height 5
radio input "true"
click at [358, 260] on div "29 Passwords should contain a minimum of eight (8) characters with at least one…" at bounding box center [354, 253] width 490 height 61
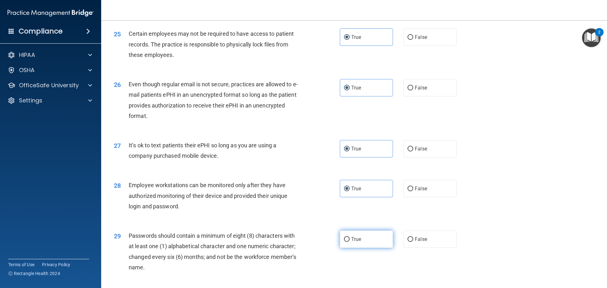
click at [357, 242] on span "True" at bounding box center [356, 239] width 10 height 6
click at [350, 242] on input "True" at bounding box center [347, 239] width 6 height 5
radio input "true"
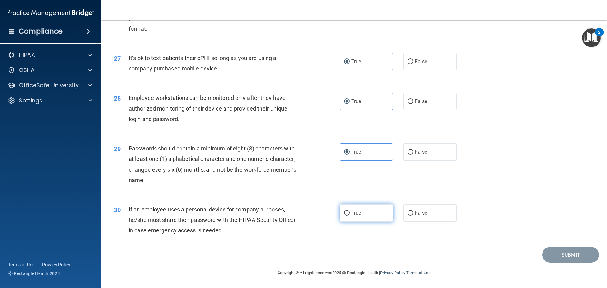
scroll to position [1299, 0]
click at [359, 218] on label "True" at bounding box center [366, 212] width 53 height 17
click at [350, 216] on input "True" at bounding box center [347, 213] width 6 height 5
radio input "true"
click at [557, 260] on button "Submit" at bounding box center [570, 255] width 57 height 16
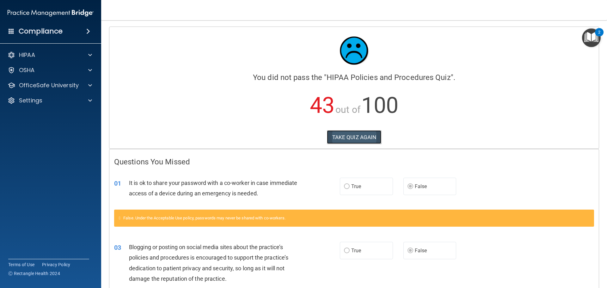
click at [364, 138] on button "TAKE QUIZ AGAIN" at bounding box center [354, 137] width 55 height 14
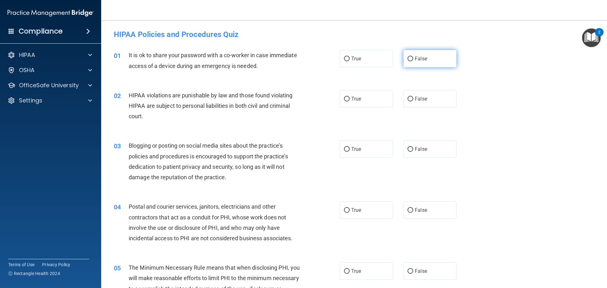
click at [437, 61] on label "False" at bounding box center [429, 58] width 53 height 17
click at [413, 61] on input "False" at bounding box center [411, 59] width 6 height 5
radio input "true"
click at [367, 101] on label "True" at bounding box center [366, 98] width 53 height 17
click at [350, 101] on input "True" at bounding box center [347, 99] width 6 height 5
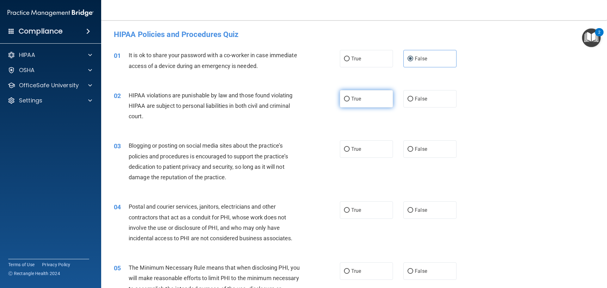
radio input "true"
click at [419, 149] on span "False" at bounding box center [421, 149] width 12 height 6
click at [413, 149] on input "False" at bounding box center [411, 149] width 6 height 5
radio input "true"
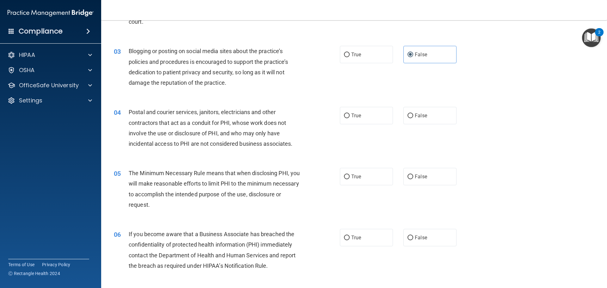
scroll to position [126, 0]
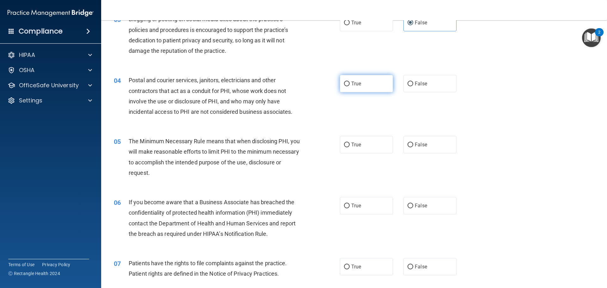
click at [374, 83] on label "True" at bounding box center [366, 83] width 53 height 17
click at [350, 83] on input "True" at bounding box center [347, 84] width 6 height 5
radio input "true"
click at [369, 140] on label "True" at bounding box center [366, 144] width 53 height 17
click at [350, 143] on input "True" at bounding box center [347, 145] width 6 height 5
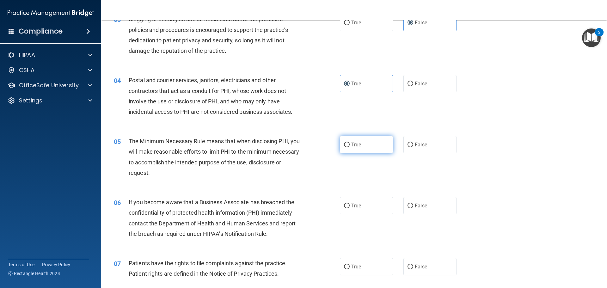
radio input "true"
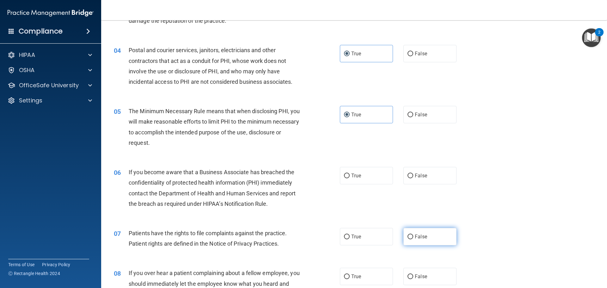
scroll to position [253, 0]
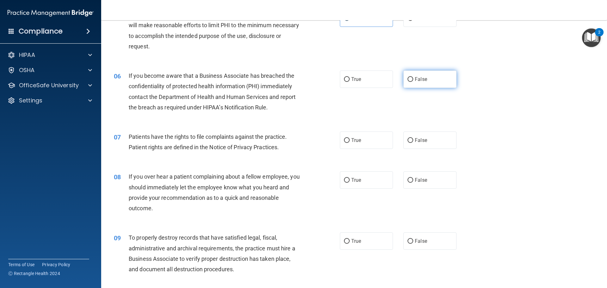
click at [428, 73] on label "False" at bounding box center [429, 78] width 53 height 17
click at [413, 77] on input "False" at bounding box center [411, 79] width 6 height 5
radio input "true"
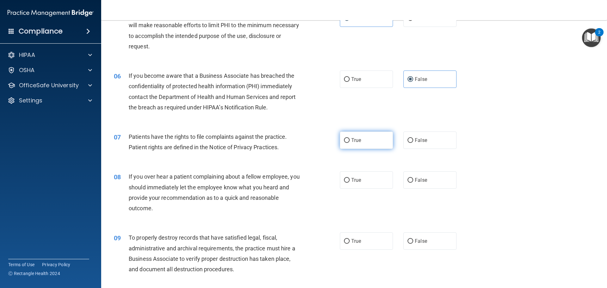
drag, startPoint x: 362, startPoint y: 143, endPoint x: 387, endPoint y: 167, distance: 34.7
click at [362, 143] on label "True" at bounding box center [366, 140] width 53 height 17
click at [350, 143] on input "True" at bounding box center [347, 140] width 6 height 5
radio input "true"
click at [403, 174] on label "False" at bounding box center [429, 179] width 53 height 17
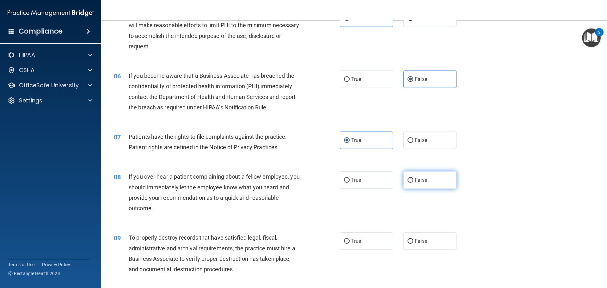
click at [408, 178] on input "False" at bounding box center [411, 180] width 6 height 5
radio input "true"
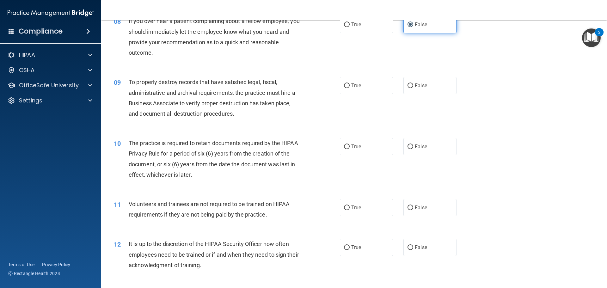
scroll to position [411, 0]
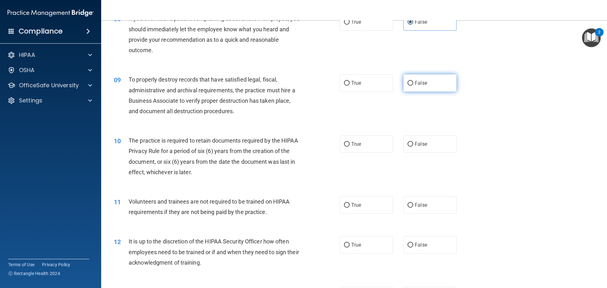
click at [432, 77] on label "False" at bounding box center [429, 82] width 53 height 17
click at [413, 81] on input "False" at bounding box center [411, 83] width 6 height 5
radio input "true"
click at [363, 149] on label "True" at bounding box center [366, 143] width 53 height 17
click at [350, 147] on input "True" at bounding box center [347, 144] width 6 height 5
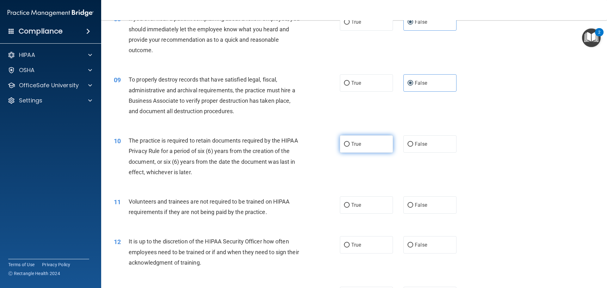
radio input "true"
click at [405, 201] on label "False" at bounding box center [429, 204] width 53 height 17
click at [408, 203] on input "False" at bounding box center [411, 205] width 6 height 5
radio input "true"
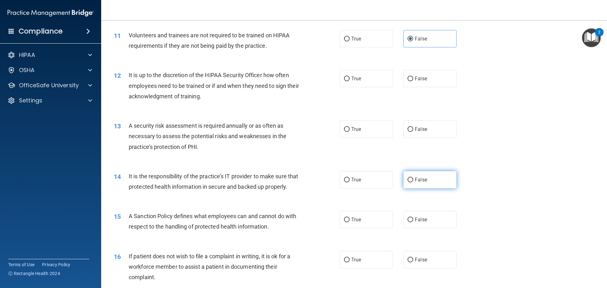
scroll to position [601, 0]
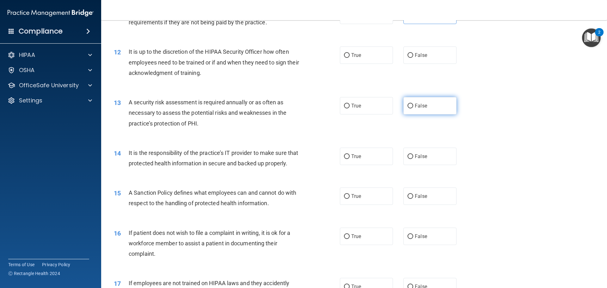
click at [421, 111] on label "False" at bounding box center [429, 105] width 53 height 17
click at [413, 108] on input "False" at bounding box center [411, 106] width 6 height 5
radio input "true"
click at [437, 64] on div "12 It is up to the discretion of the HIPAA Security Officer how often employees…" at bounding box center [354, 64] width 490 height 51
click at [433, 50] on label "False" at bounding box center [429, 54] width 53 height 17
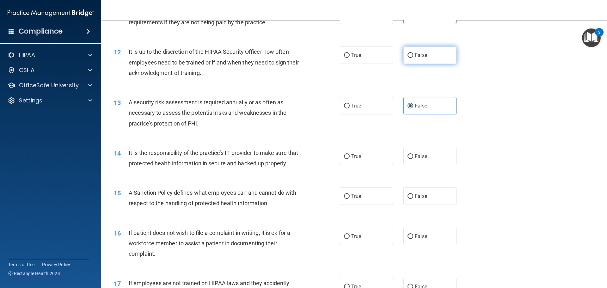
click at [413, 53] on input "False" at bounding box center [411, 55] width 6 height 5
radio input "true"
click at [365, 111] on label "True" at bounding box center [366, 105] width 53 height 17
click at [350, 108] on input "True" at bounding box center [347, 106] width 6 height 5
radio input "true"
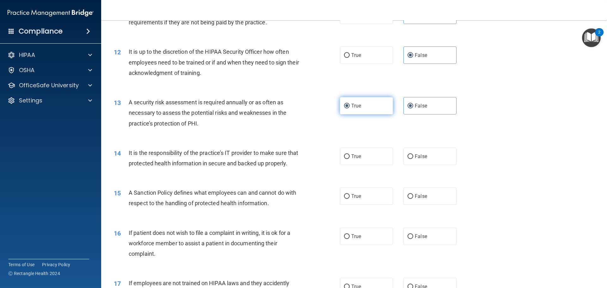
radio input "false"
click at [440, 164] on label "False" at bounding box center [429, 156] width 53 height 17
click at [413, 159] on input "False" at bounding box center [411, 156] width 6 height 5
radio input "true"
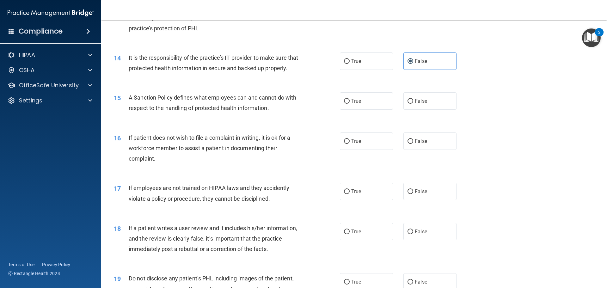
scroll to position [696, 0]
click at [373, 109] on label "True" at bounding box center [366, 101] width 53 height 17
click at [350, 104] on input "True" at bounding box center [347, 101] width 6 height 5
radio input "true"
click at [420, 144] on span "False" at bounding box center [421, 141] width 12 height 6
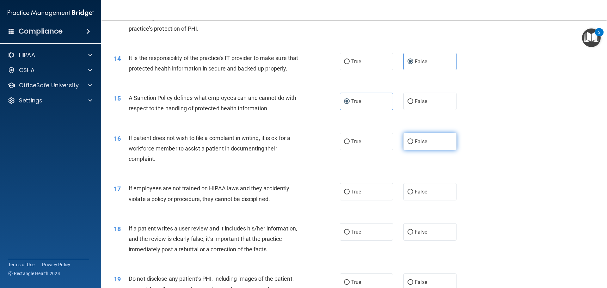
click at [413, 144] on input "False" at bounding box center [411, 141] width 6 height 5
radio input "true"
click at [421, 196] on label "False" at bounding box center [429, 191] width 53 height 17
click at [413, 194] on input "False" at bounding box center [411, 192] width 6 height 5
radio input "true"
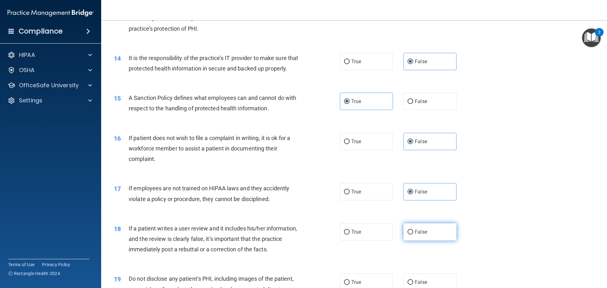
click at [429, 241] on label "False" at bounding box center [429, 231] width 53 height 17
click at [413, 235] on input "False" at bounding box center [411, 232] width 6 height 5
radio input "true"
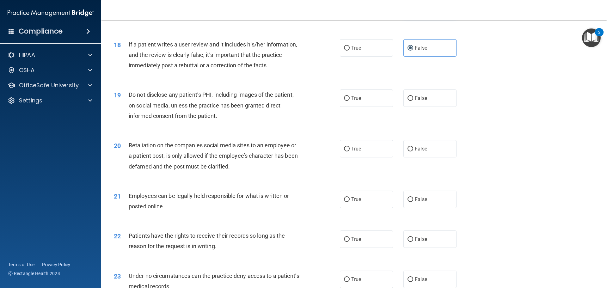
scroll to position [885, 0]
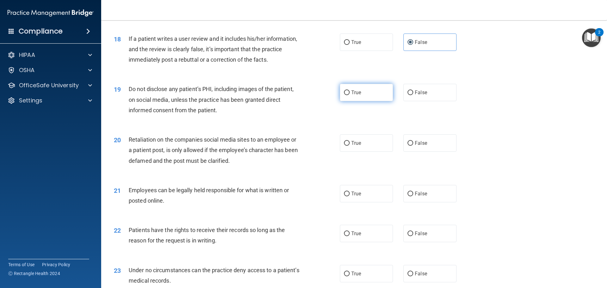
click at [380, 95] on label "True" at bounding box center [366, 92] width 53 height 17
click at [350, 95] on input "True" at bounding box center [347, 92] width 6 height 5
radio input "true"
click at [358, 146] on span "True" at bounding box center [356, 143] width 10 height 6
click at [350, 146] on input "True" at bounding box center [347, 143] width 6 height 5
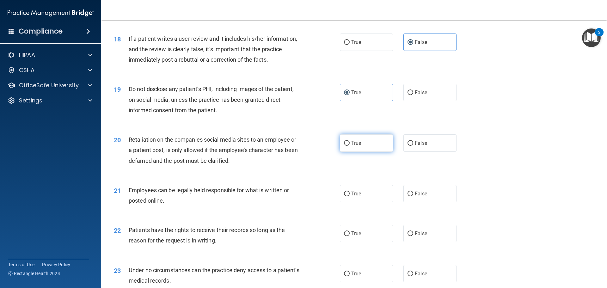
radio input "true"
click at [411, 148] on label "False" at bounding box center [429, 142] width 53 height 17
click at [411, 146] on input "False" at bounding box center [411, 143] width 6 height 5
radio input "true"
radio input "false"
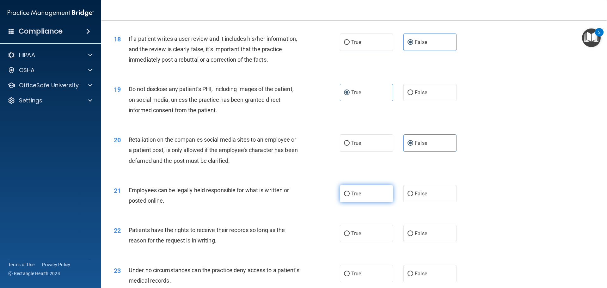
click at [377, 202] on label "True" at bounding box center [366, 193] width 53 height 17
click at [350, 196] on input "True" at bounding box center [347, 194] width 6 height 5
radio input "true"
click at [415, 239] on label "False" at bounding box center [429, 233] width 53 height 17
click at [413, 236] on input "False" at bounding box center [411, 233] width 6 height 5
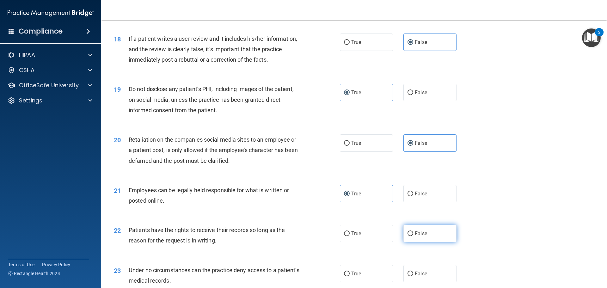
radio input "true"
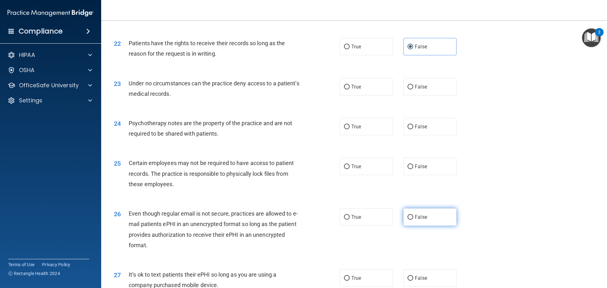
scroll to position [1075, 0]
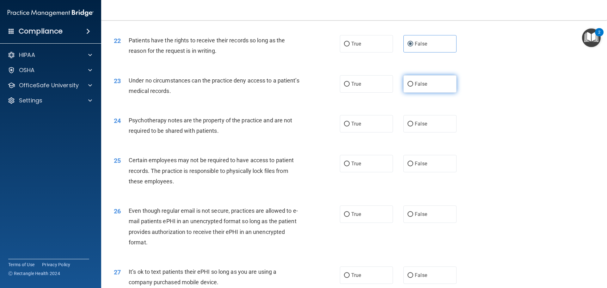
click at [409, 87] on input "False" at bounding box center [411, 84] width 6 height 5
radio input "true"
click at [371, 132] on label "True" at bounding box center [366, 123] width 53 height 17
click at [350, 126] on input "True" at bounding box center [347, 124] width 6 height 5
radio input "true"
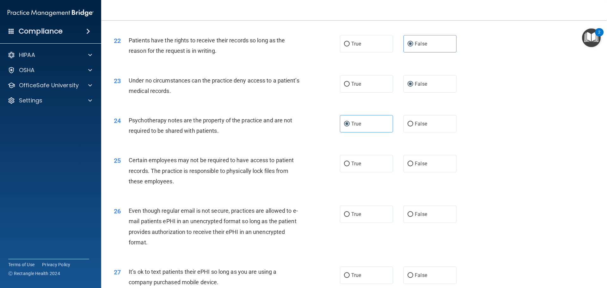
click at [366, 187] on div "25 Certain employees may not be required to have access to patient records. The…" at bounding box center [354, 172] width 490 height 51
drag, startPoint x: 369, startPoint y: 173, endPoint x: 367, endPoint y: 202, distance: 28.5
click at [369, 172] on label "True" at bounding box center [366, 163] width 53 height 17
click at [350, 166] on input "True" at bounding box center [347, 164] width 6 height 5
radio input "true"
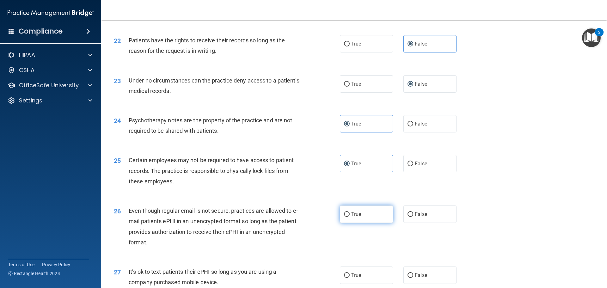
click at [363, 223] on label "True" at bounding box center [366, 213] width 53 height 17
click at [350, 217] on input "True" at bounding box center [347, 214] width 6 height 5
radio input "true"
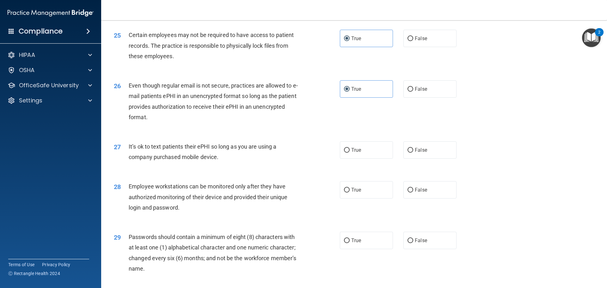
scroll to position [1201, 0]
click at [418, 152] on span "False" at bounding box center [421, 149] width 12 height 6
click at [413, 151] on input "False" at bounding box center [411, 149] width 6 height 5
radio input "true"
click at [422, 195] on label "False" at bounding box center [429, 188] width 53 height 17
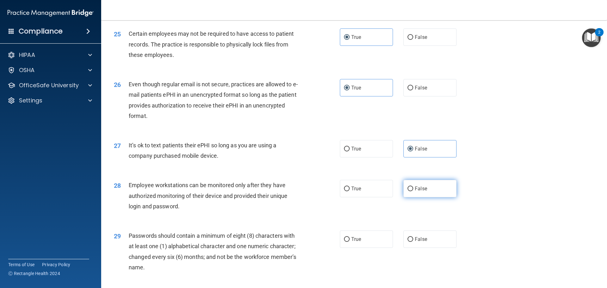
click at [413, 191] on input "False" at bounding box center [411, 189] width 6 height 5
radio input "true"
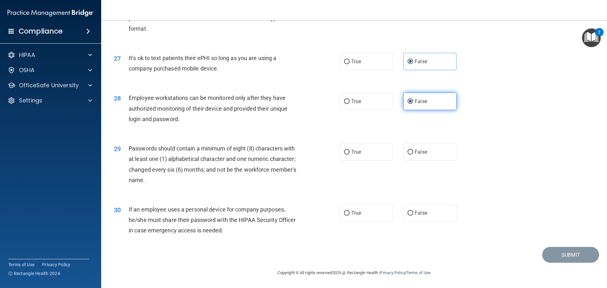
scroll to position [1299, 0]
click at [393, 152] on div "True False" at bounding box center [403, 151] width 127 height 17
click at [388, 153] on label "True" at bounding box center [366, 151] width 53 height 17
click at [350, 153] on input "True" at bounding box center [347, 152] width 6 height 5
radio input "true"
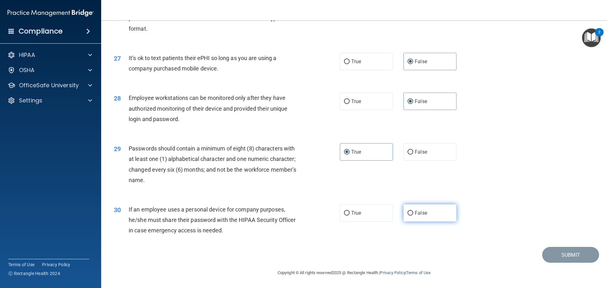
click at [433, 215] on label "False" at bounding box center [429, 212] width 53 height 17
click at [413, 215] on input "False" at bounding box center [411, 213] width 6 height 5
radio input "true"
click at [551, 249] on button "Submit" at bounding box center [570, 255] width 57 height 16
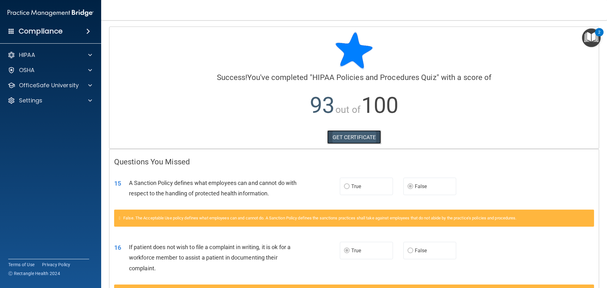
click at [352, 142] on link "GET CERTIFICATE" at bounding box center [354, 137] width 54 height 14
click at [73, 82] on p "OfficeSafe University" at bounding box center [49, 86] width 60 height 8
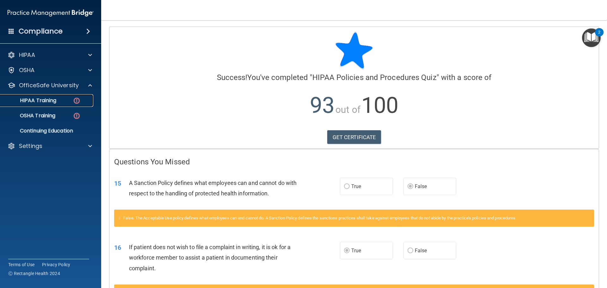
click at [66, 99] on div "HIPAA Training" at bounding box center [47, 100] width 86 height 6
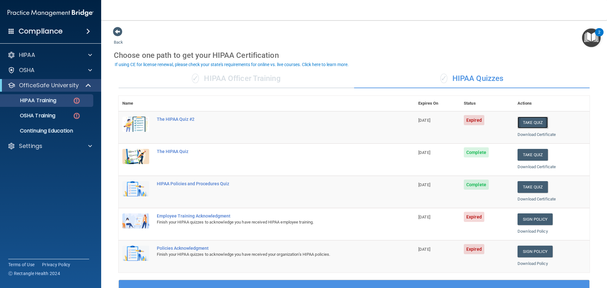
click at [527, 123] on button "Take Quiz" at bounding box center [533, 123] width 30 height 12
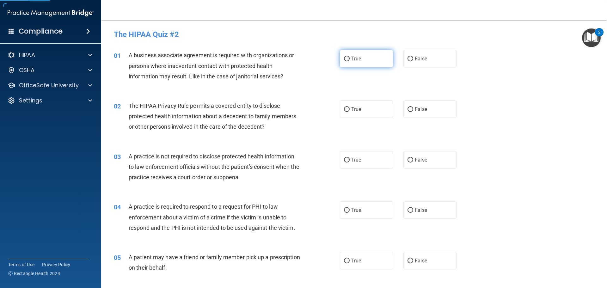
click at [368, 58] on label "True" at bounding box center [366, 58] width 53 height 17
click at [350, 58] on input "True" at bounding box center [347, 59] width 6 height 5
radio input "true"
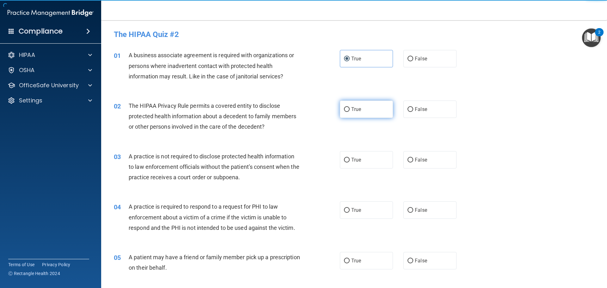
click at [373, 107] on label "True" at bounding box center [366, 109] width 53 height 17
click at [350, 107] on input "True" at bounding box center [347, 109] width 6 height 5
radio input "true"
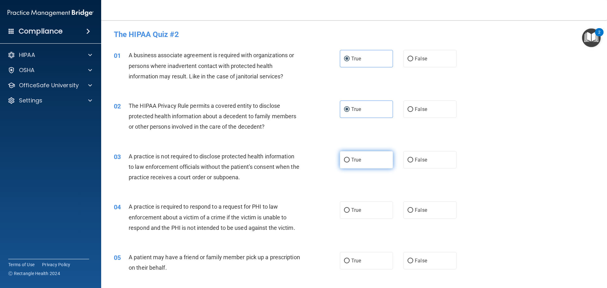
click at [370, 154] on label "True" at bounding box center [366, 159] width 53 height 17
click at [350, 158] on input "True" at bounding box center [347, 160] width 6 height 5
radio input "true"
drag, startPoint x: 353, startPoint y: 227, endPoint x: 358, endPoint y: 212, distance: 15.5
click at [354, 224] on div "04 A practice is required to respond to a request for PHI to law enforcement ab…" at bounding box center [354, 218] width 490 height 51
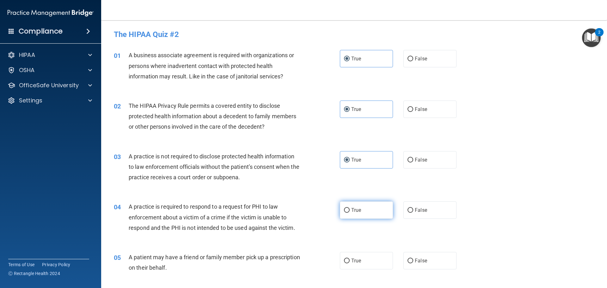
click at [358, 211] on span "True" at bounding box center [356, 210] width 10 height 6
click at [350, 211] on input "True" at bounding box center [347, 210] width 6 height 5
radio input "true"
click at [362, 250] on div "05 A patient may have a friend or family member pick up a prescription on their…" at bounding box center [354, 264] width 490 height 40
click at [362, 258] on label "True" at bounding box center [366, 260] width 53 height 17
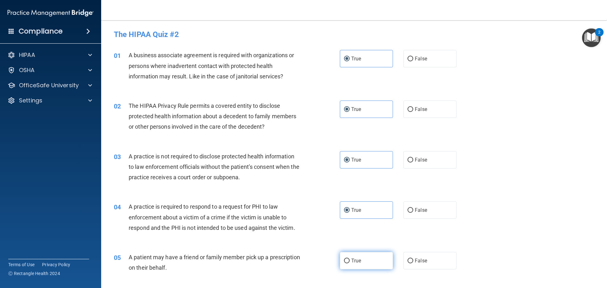
click at [350, 259] on input "True" at bounding box center [347, 261] width 6 height 5
radio input "true"
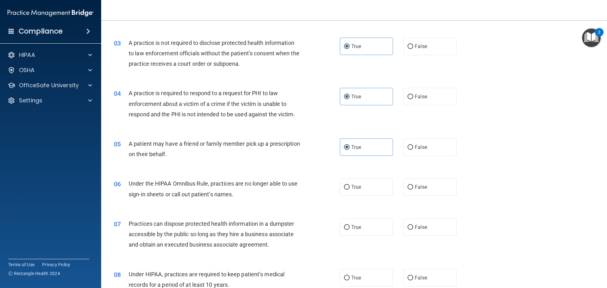
scroll to position [253, 0]
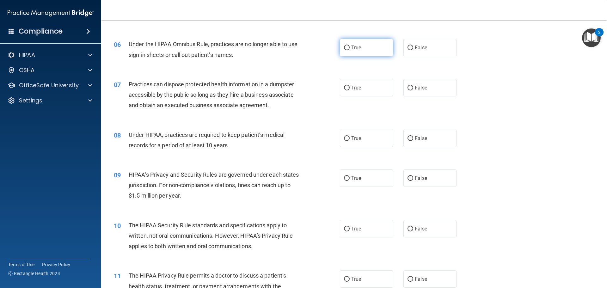
click at [361, 44] on label "True" at bounding box center [366, 47] width 53 height 17
click at [350, 46] on input "True" at bounding box center [347, 48] width 6 height 5
radio input "true"
click at [362, 92] on label "True" at bounding box center [366, 87] width 53 height 17
click at [350, 90] on input "True" at bounding box center [347, 88] width 6 height 5
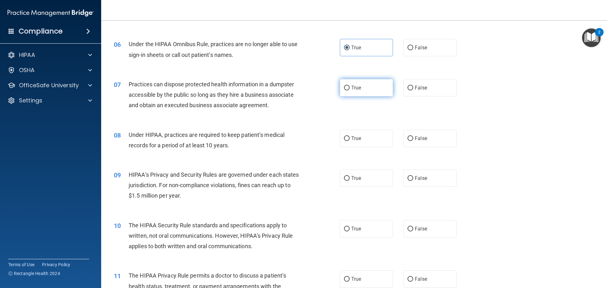
radio input "true"
click at [367, 138] on label "True" at bounding box center [366, 138] width 53 height 17
click at [350, 138] on input "True" at bounding box center [347, 138] width 6 height 5
radio input "true"
click at [360, 186] on label "True" at bounding box center [366, 177] width 53 height 17
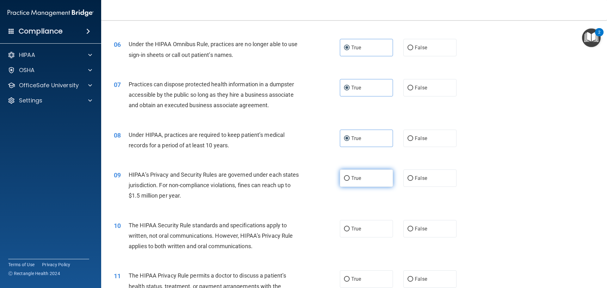
click at [350, 181] on input "True" at bounding box center [347, 178] width 6 height 5
radio input "true"
drag, startPoint x: 364, startPoint y: 226, endPoint x: 363, endPoint y: 233, distance: 7.6
click at [363, 229] on label "True" at bounding box center [366, 228] width 53 height 17
click at [350, 229] on input "True" at bounding box center [347, 229] width 6 height 5
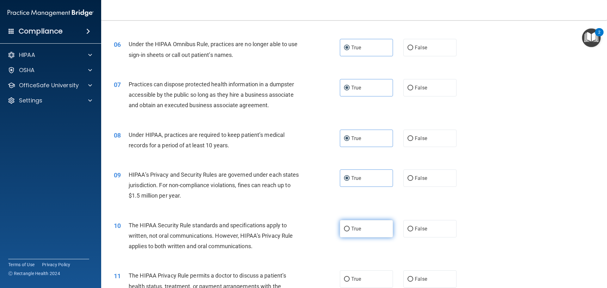
radio input "true"
drag, startPoint x: 359, startPoint y: 280, endPoint x: 358, endPoint y: 272, distance: 8.6
click at [359, 280] on label "True" at bounding box center [366, 278] width 53 height 17
click at [350, 280] on input "True" at bounding box center [347, 279] width 6 height 5
radio input "true"
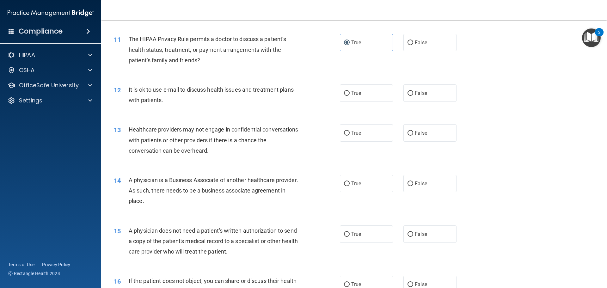
scroll to position [506, 0]
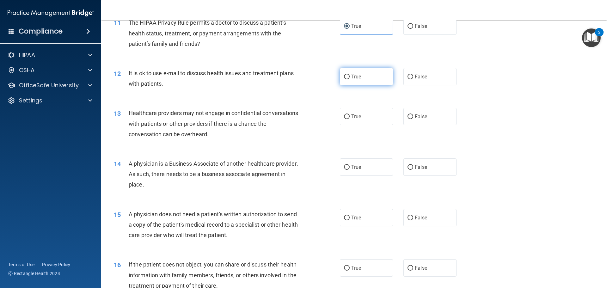
click at [362, 77] on label "True" at bounding box center [366, 76] width 53 height 17
click at [350, 77] on input "True" at bounding box center [347, 77] width 6 height 5
radio input "true"
click at [365, 117] on label "True" at bounding box center [366, 116] width 53 height 17
click at [350, 117] on input "True" at bounding box center [347, 116] width 6 height 5
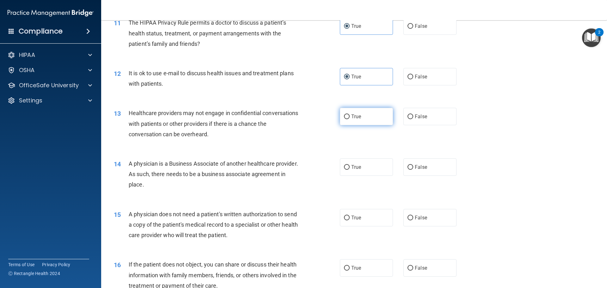
radio input "true"
click at [358, 173] on label "True" at bounding box center [366, 166] width 53 height 17
click at [350, 170] on input "True" at bounding box center [347, 167] width 6 height 5
radio input "true"
drag, startPoint x: 368, startPoint y: 216, endPoint x: 365, endPoint y: 226, distance: 10.7
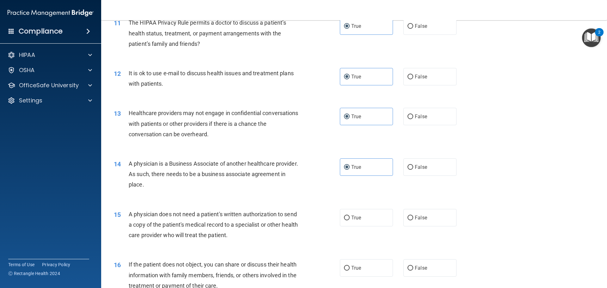
click at [367, 219] on label "True" at bounding box center [366, 217] width 53 height 17
click at [350, 219] on input "True" at bounding box center [347, 218] width 6 height 5
radio input "true"
drag, startPoint x: 361, startPoint y: 269, endPoint x: 362, endPoint y: 243, distance: 26.3
click at [360, 268] on label "True" at bounding box center [366, 267] width 53 height 17
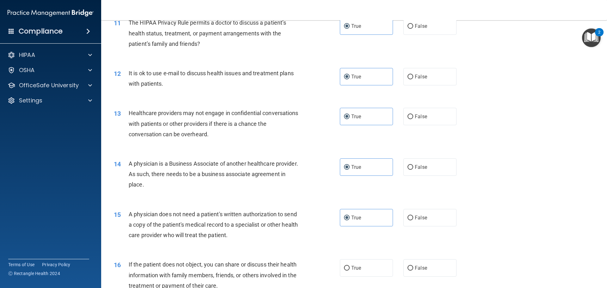
click at [350, 268] on input "True" at bounding box center [347, 268] width 6 height 5
radio input "true"
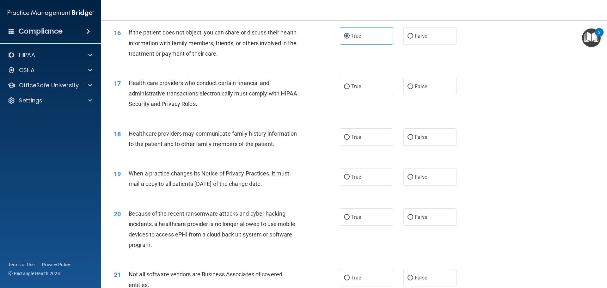
scroll to position [759, 0]
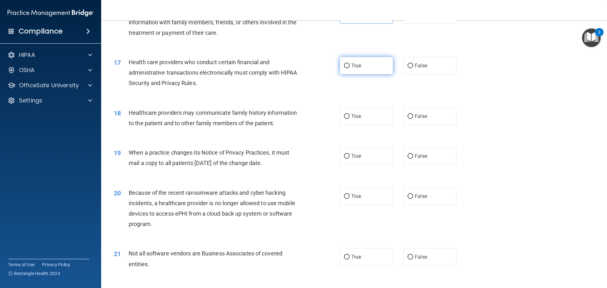
click at [358, 60] on label "True" at bounding box center [366, 65] width 53 height 17
click at [350, 64] on input "True" at bounding box center [347, 66] width 6 height 5
radio input "true"
click at [355, 116] on span "True" at bounding box center [356, 116] width 10 height 6
click at [350, 116] on input "True" at bounding box center [347, 116] width 6 height 5
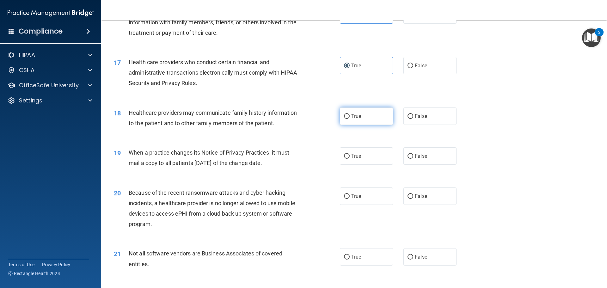
radio input "true"
drag, startPoint x: 358, startPoint y: 157, endPoint x: 358, endPoint y: 176, distance: 18.3
click at [358, 158] on span "True" at bounding box center [356, 156] width 10 height 6
click at [350, 158] on input "True" at bounding box center [347, 156] width 6 height 5
radio input "true"
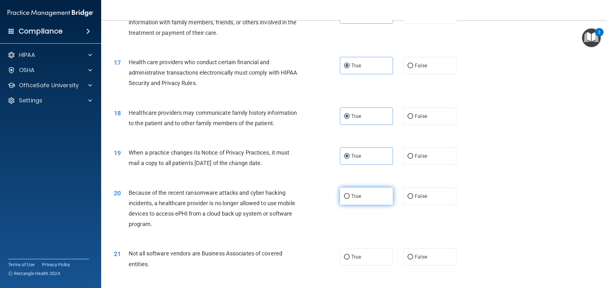
drag, startPoint x: 361, startPoint y: 192, endPoint x: 361, endPoint y: 199, distance: 7.3
click at [361, 193] on label "True" at bounding box center [366, 195] width 53 height 17
click at [350, 194] on input "True" at bounding box center [347, 196] width 6 height 5
radio input "true"
click at [359, 253] on label "True" at bounding box center [366, 256] width 53 height 17
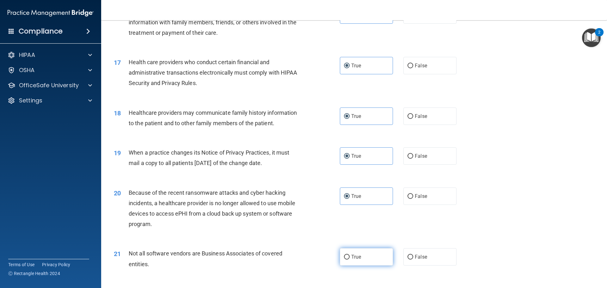
click at [350, 255] on input "True" at bounding box center [347, 257] width 6 height 5
radio input "true"
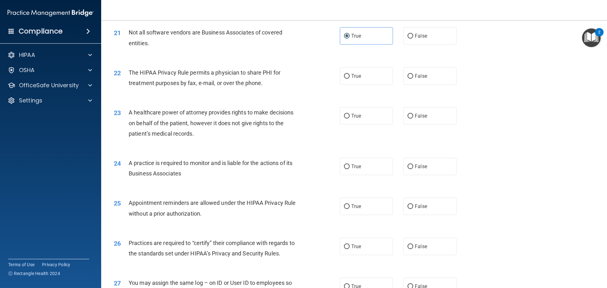
scroll to position [980, 0]
click at [357, 79] on label "True" at bounding box center [366, 75] width 53 height 17
click at [350, 78] on input "True" at bounding box center [347, 76] width 6 height 5
radio input "true"
click at [358, 123] on label "True" at bounding box center [366, 115] width 53 height 17
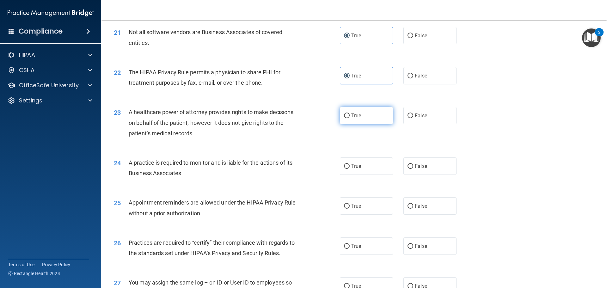
click at [350, 118] on input "True" at bounding box center [347, 115] width 6 height 5
radio input "true"
click at [359, 160] on label "True" at bounding box center [366, 165] width 53 height 17
click at [350, 164] on input "True" at bounding box center [347, 166] width 6 height 5
radio input "true"
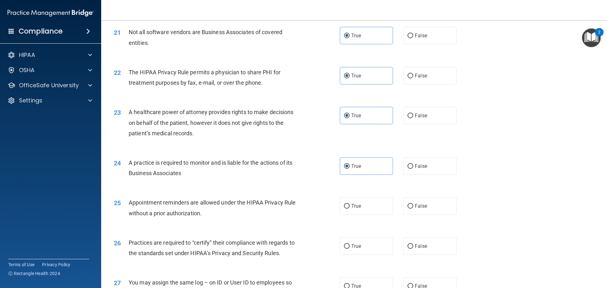
drag, startPoint x: 359, startPoint y: 213, endPoint x: 358, endPoint y: 223, distance: 9.8
click at [359, 213] on label "True" at bounding box center [366, 205] width 53 height 17
click at [350, 209] on input "True" at bounding box center [347, 206] width 6 height 5
radio input "true"
drag, startPoint x: 358, startPoint y: 243, endPoint x: 361, endPoint y: 259, distance: 16.2
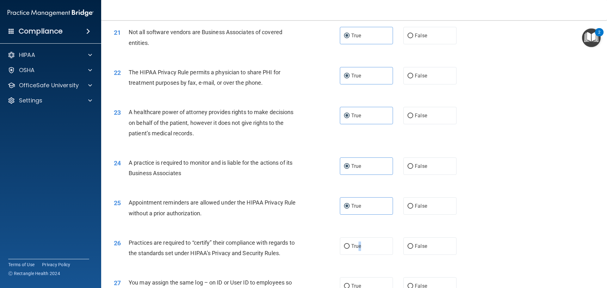
click at [359, 245] on label "True" at bounding box center [366, 245] width 53 height 17
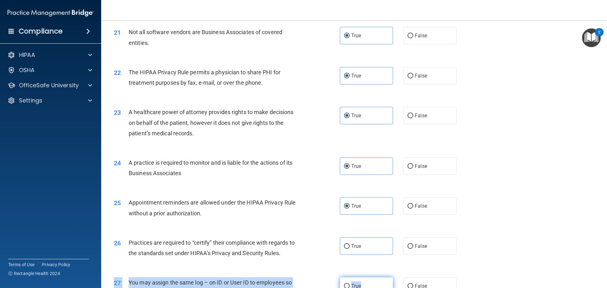
drag, startPoint x: 363, startPoint y: 274, endPoint x: 362, endPoint y: 279, distance: 5.1
click at [361, 280] on label "True" at bounding box center [366, 285] width 53 height 17
click at [350, 284] on input "True" at bounding box center [347, 286] width 6 height 5
radio input "true"
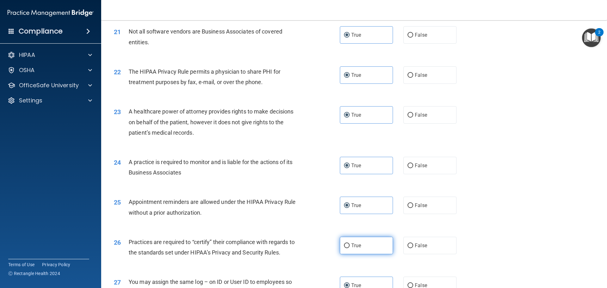
click at [365, 248] on label "True" at bounding box center [366, 245] width 53 height 17
click at [350, 248] on input "True" at bounding box center [347, 245] width 6 height 5
radio input "true"
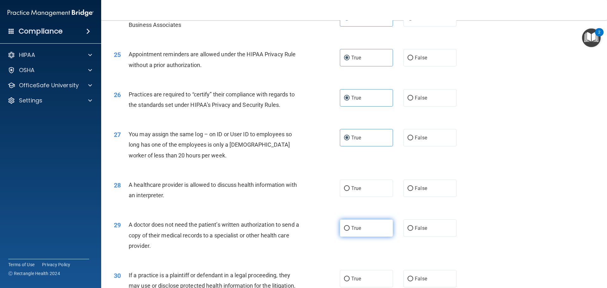
scroll to position [1184, 0]
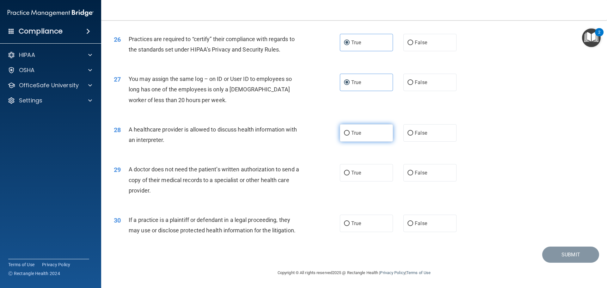
drag, startPoint x: 365, startPoint y: 135, endPoint x: 370, endPoint y: 171, distance: 37.1
click at [365, 135] on label "True" at bounding box center [366, 132] width 53 height 17
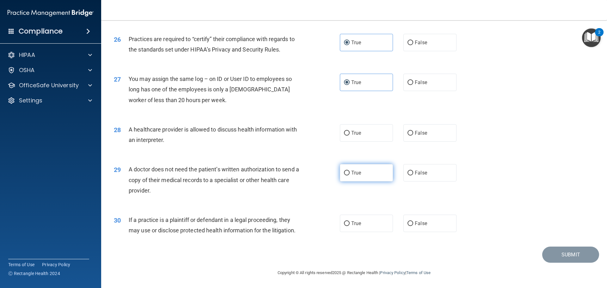
click at [350, 135] on input "True" at bounding box center [347, 133] width 6 height 5
radio input "true"
drag, startPoint x: 370, startPoint y: 181, endPoint x: 369, endPoint y: 189, distance: 8.3
click at [369, 181] on label "True" at bounding box center [366, 172] width 53 height 17
click at [350, 175] on input "True" at bounding box center [347, 173] width 6 height 5
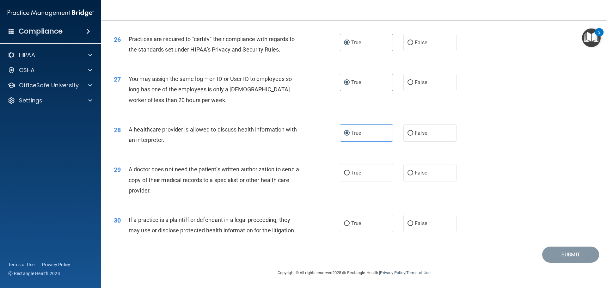
radio input "true"
drag, startPoint x: 365, startPoint y: 215, endPoint x: 364, endPoint y: 219, distance: 3.8
click at [364, 217] on label "True" at bounding box center [366, 223] width 53 height 17
click at [350, 221] on input "True" at bounding box center [347, 223] width 6 height 5
radio input "true"
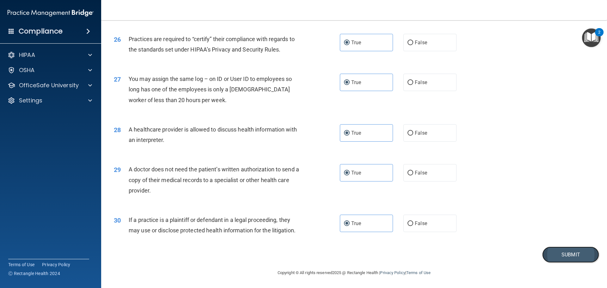
click at [565, 254] on button "Submit" at bounding box center [570, 255] width 57 height 16
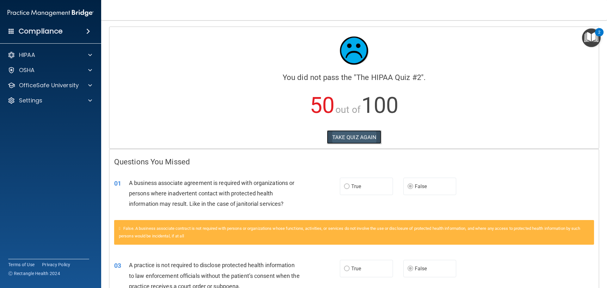
click at [356, 141] on button "TAKE QUIZ AGAIN" at bounding box center [354, 137] width 55 height 14
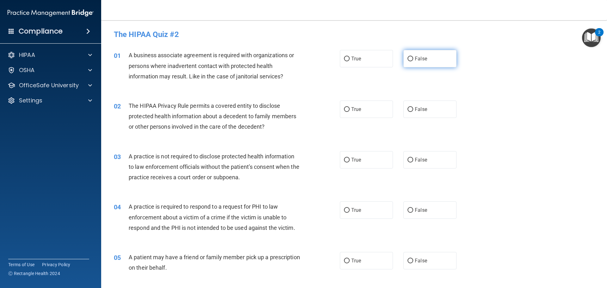
click at [420, 60] on span "False" at bounding box center [421, 59] width 12 height 6
click at [413, 60] on input "False" at bounding box center [411, 59] width 6 height 5
radio input "true"
click at [370, 112] on label "True" at bounding box center [366, 109] width 53 height 17
click at [350, 112] on input "True" at bounding box center [347, 109] width 6 height 5
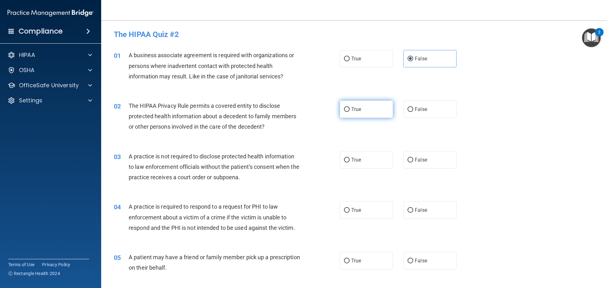
radio input "true"
click at [423, 162] on span "False" at bounding box center [421, 160] width 12 height 6
click at [413, 162] on input "False" at bounding box center [411, 160] width 6 height 5
radio input "true"
click at [363, 215] on label "True" at bounding box center [366, 209] width 53 height 17
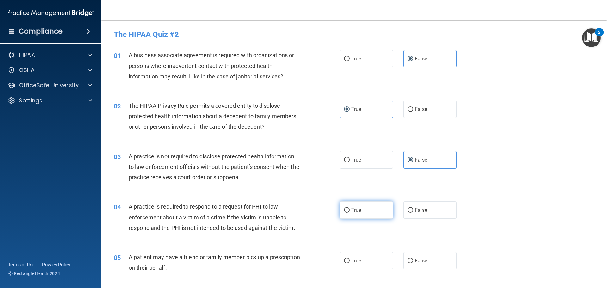
click at [350, 213] on input "True" at bounding box center [347, 210] width 6 height 5
radio input "true"
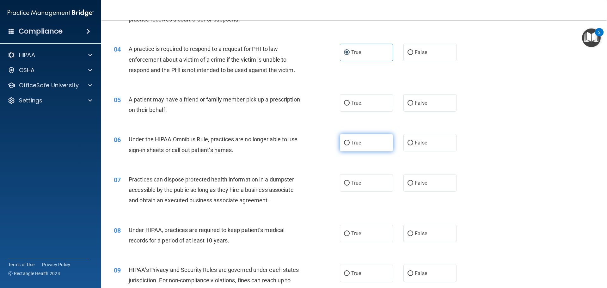
scroll to position [158, 0]
click at [371, 102] on label "True" at bounding box center [366, 102] width 53 height 17
click at [350, 102] on input "True" at bounding box center [347, 103] width 6 height 5
radio input "true"
click at [411, 137] on label "False" at bounding box center [429, 142] width 53 height 17
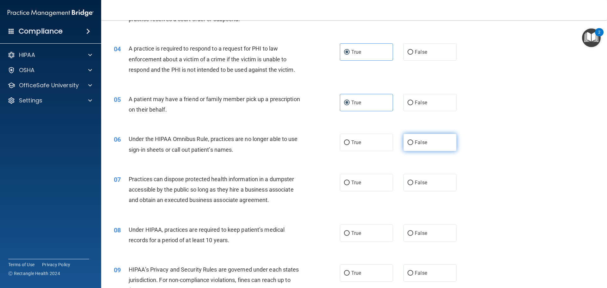
click at [411, 140] on input "False" at bounding box center [411, 142] width 6 height 5
radio input "true"
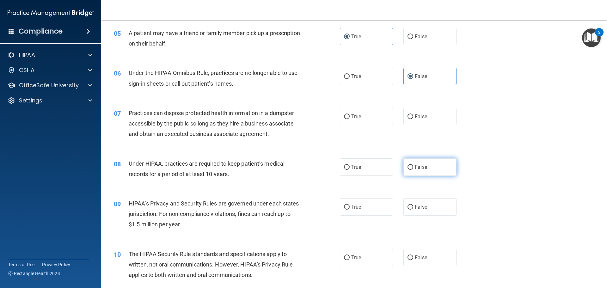
scroll to position [253, 0]
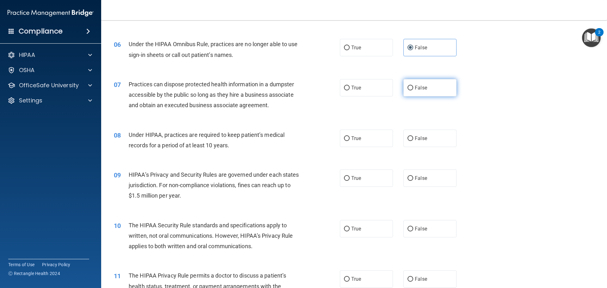
click at [423, 88] on span "False" at bounding box center [421, 88] width 12 height 6
click at [413, 88] on input "False" at bounding box center [411, 88] width 6 height 5
radio input "true"
click at [427, 143] on label "False" at bounding box center [429, 138] width 53 height 17
click at [413, 141] on input "False" at bounding box center [411, 138] width 6 height 5
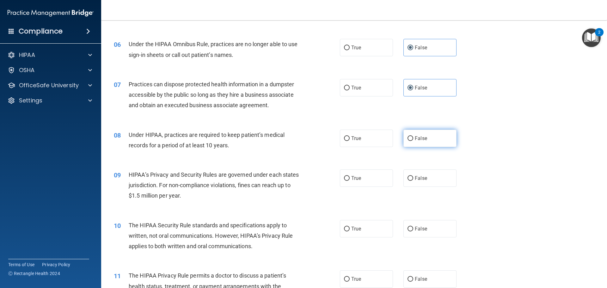
radio input "true"
click at [427, 182] on label "False" at bounding box center [429, 177] width 53 height 17
click at [413, 181] on input "False" at bounding box center [411, 178] width 6 height 5
radio input "true"
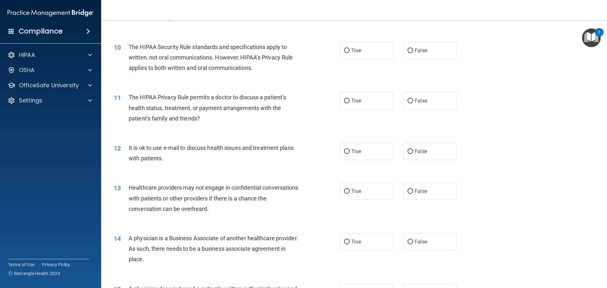
scroll to position [443, 0]
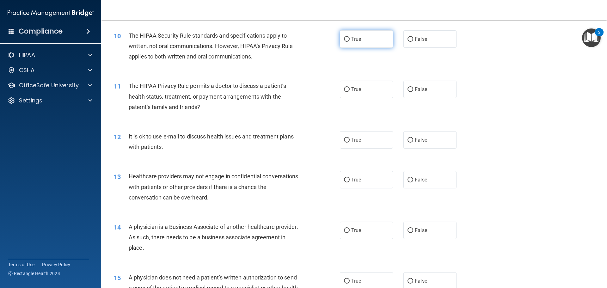
click at [377, 43] on label "True" at bounding box center [366, 38] width 53 height 17
click at [350, 42] on input "True" at bounding box center [347, 39] width 6 height 5
radio input "true"
click at [372, 89] on label "True" at bounding box center [366, 89] width 53 height 17
click at [350, 89] on input "True" at bounding box center [347, 89] width 6 height 5
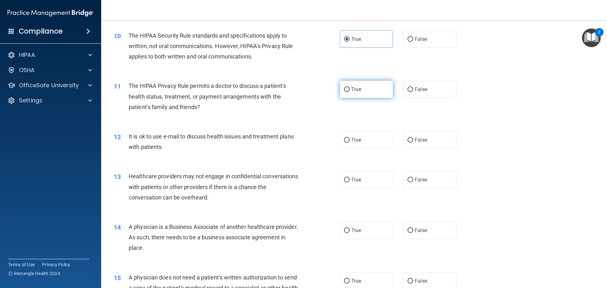
radio input "true"
click at [370, 139] on label "True" at bounding box center [366, 139] width 53 height 17
click at [350, 139] on input "True" at bounding box center [347, 140] width 6 height 5
radio input "true"
click at [414, 176] on label "False" at bounding box center [429, 179] width 53 height 17
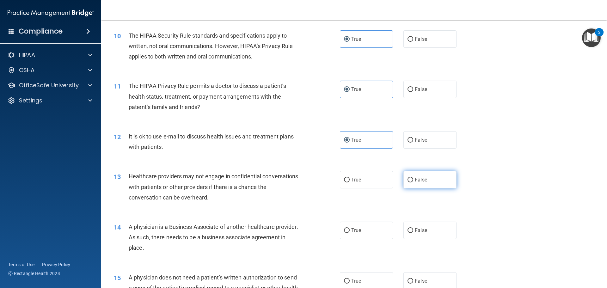
click at [413, 178] on input "False" at bounding box center [411, 180] width 6 height 5
radio input "true"
click at [420, 224] on label "False" at bounding box center [429, 230] width 53 height 17
click at [413, 228] on input "False" at bounding box center [411, 230] width 6 height 5
radio input "true"
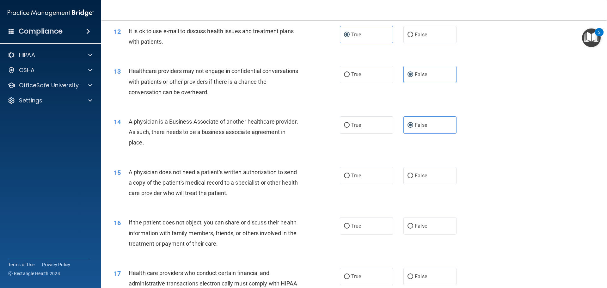
scroll to position [569, 0]
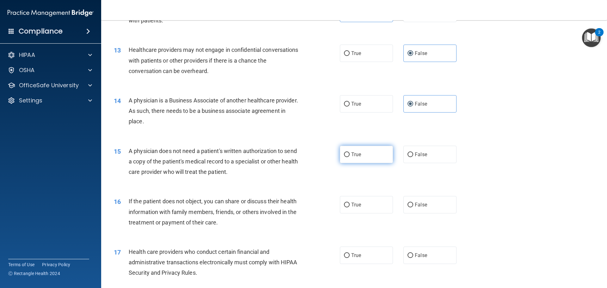
click at [370, 156] on label "True" at bounding box center [366, 154] width 53 height 17
click at [350, 156] on input "True" at bounding box center [347, 154] width 6 height 5
radio input "true"
drag, startPoint x: 374, startPoint y: 200, endPoint x: 375, endPoint y: 213, distance: 12.7
click at [374, 201] on label "True" at bounding box center [366, 204] width 53 height 17
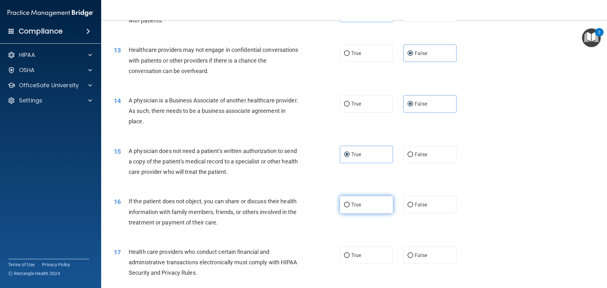
click at [350, 203] on input "True" at bounding box center [347, 205] width 6 height 5
radio input "true"
click at [375, 248] on label "True" at bounding box center [366, 255] width 53 height 17
click at [350, 253] on input "True" at bounding box center [347, 255] width 6 height 5
radio input "true"
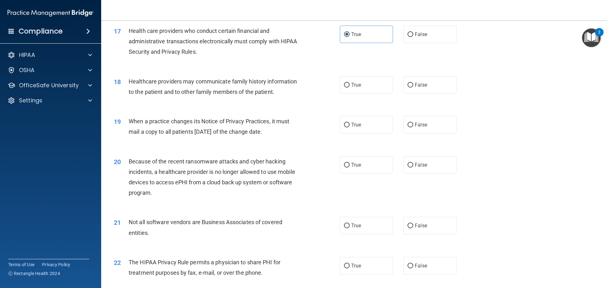
scroll to position [790, 0]
click at [410, 82] on label "False" at bounding box center [429, 84] width 53 height 17
click at [410, 83] on input "False" at bounding box center [411, 85] width 6 height 5
radio input "true"
click at [417, 130] on label "False" at bounding box center [429, 124] width 53 height 17
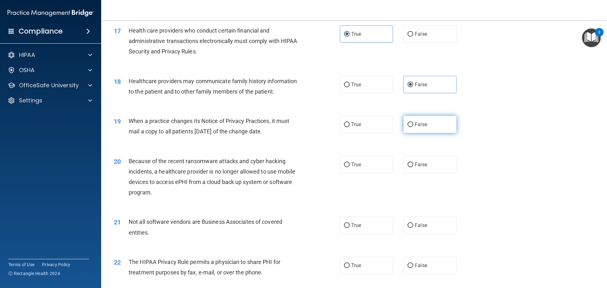
click at [413, 127] on input "False" at bounding box center [411, 124] width 6 height 5
radio input "true"
click at [419, 156] on label "False" at bounding box center [429, 164] width 53 height 17
click at [413, 162] on input "False" at bounding box center [411, 164] width 6 height 5
radio input "true"
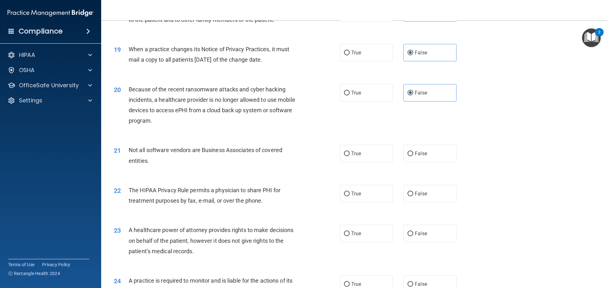
scroll to position [885, 0]
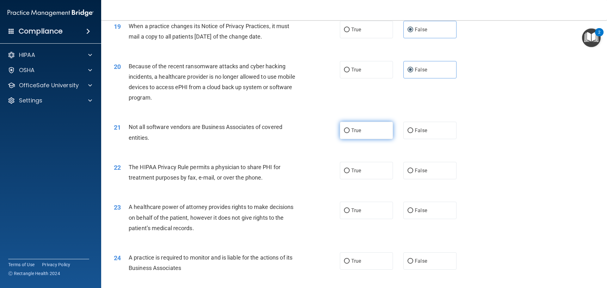
click at [369, 124] on label "True" at bounding box center [366, 130] width 53 height 17
click at [350, 128] on input "True" at bounding box center [347, 130] width 6 height 5
radio input "true"
click at [363, 176] on label "True" at bounding box center [366, 170] width 53 height 17
click at [350, 173] on input "True" at bounding box center [347, 171] width 6 height 5
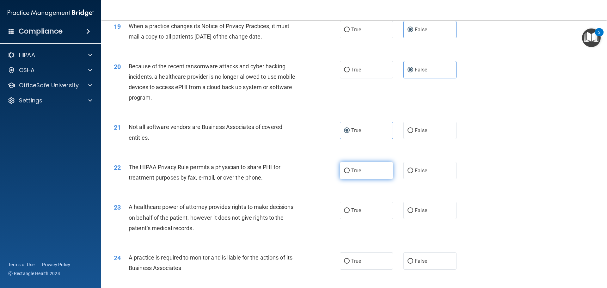
radio input "true"
click at [424, 211] on label "False" at bounding box center [429, 210] width 53 height 17
click at [413, 211] on input "False" at bounding box center [411, 210] width 6 height 5
radio input "true"
click at [426, 260] on label "False" at bounding box center [429, 260] width 53 height 17
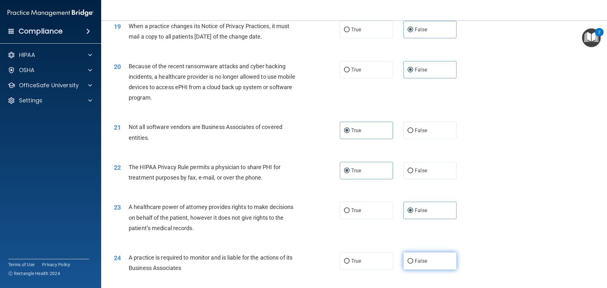
click at [413, 260] on input "False" at bounding box center [411, 261] width 6 height 5
radio input "true"
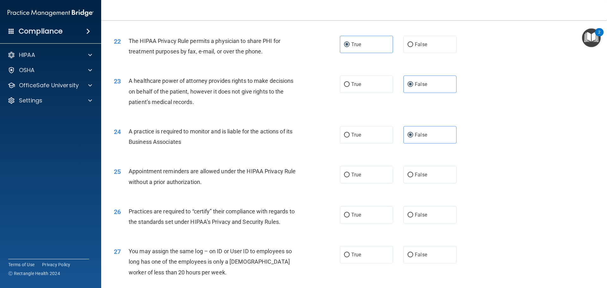
scroll to position [1012, 0]
click at [375, 179] on label "True" at bounding box center [366, 174] width 53 height 17
click at [350, 177] on input "True" at bounding box center [347, 174] width 6 height 5
radio input "true"
click at [422, 220] on label "False" at bounding box center [429, 214] width 53 height 17
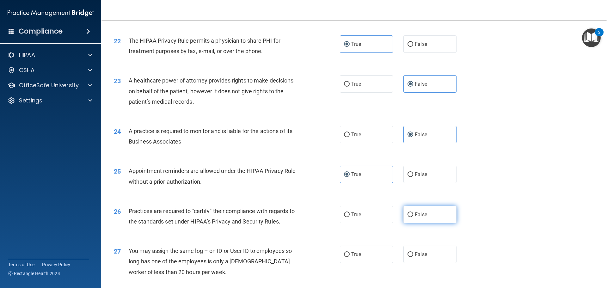
click at [413, 217] on input "False" at bounding box center [411, 214] width 6 height 5
radio input "true"
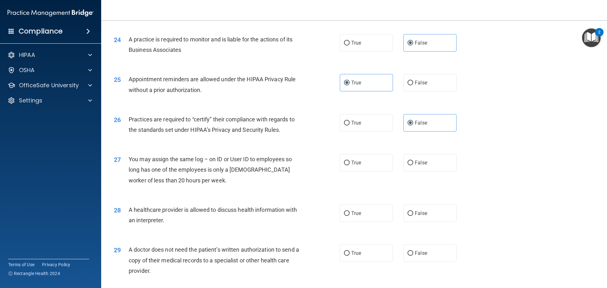
scroll to position [1106, 0]
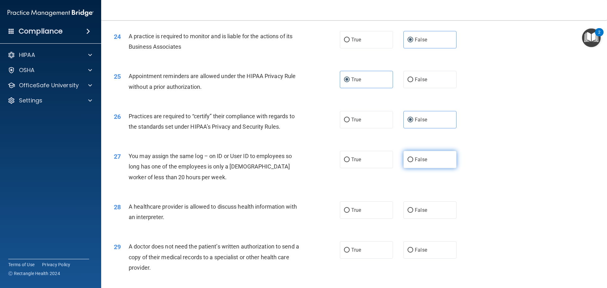
click at [422, 163] on label "False" at bounding box center [429, 159] width 53 height 17
click at [413, 162] on input "False" at bounding box center [411, 159] width 6 height 5
radio input "true"
drag, startPoint x: 384, startPoint y: 210, endPoint x: 382, endPoint y: 213, distance: 3.5
click at [383, 211] on label "True" at bounding box center [366, 209] width 53 height 17
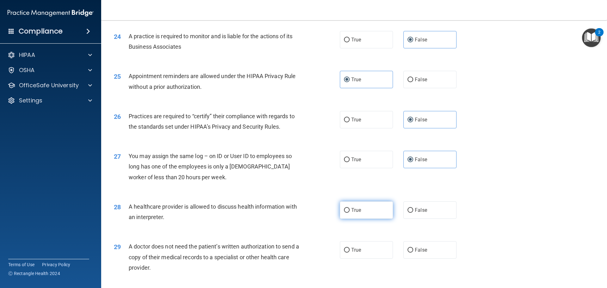
click at [350, 211] on input "True" at bounding box center [347, 210] width 6 height 5
radio input "true"
click at [369, 248] on label "True" at bounding box center [366, 249] width 53 height 17
click at [350, 248] on input "True" at bounding box center [347, 250] width 6 height 5
radio input "true"
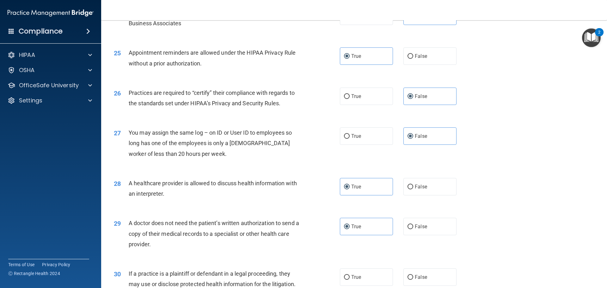
scroll to position [1184, 0]
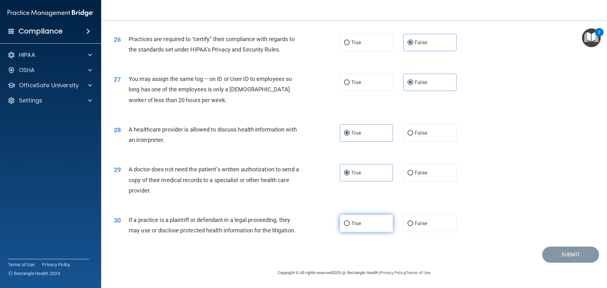
click at [361, 227] on label "True" at bounding box center [366, 223] width 53 height 17
click at [350, 226] on input "True" at bounding box center [347, 223] width 6 height 5
radio input "true"
click at [564, 257] on button "Submit" at bounding box center [570, 255] width 57 height 16
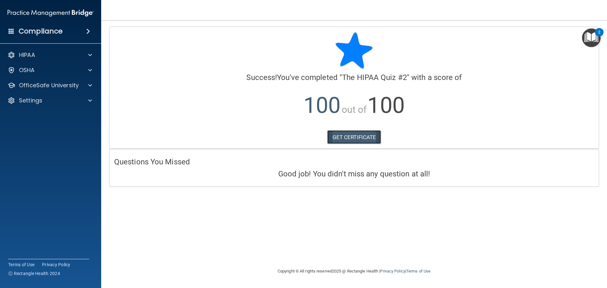
click at [359, 137] on link "GET CERTIFICATE" at bounding box center [354, 137] width 54 height 14
click at [59, 87] on p "OfficeSafe University" at bounding box center [49, 86] width 60 height 8
click at [70, 107] on ul "HIPAA Training OSHA Training Continuing Education" at bounding box center [51, 115] width 114 height 46
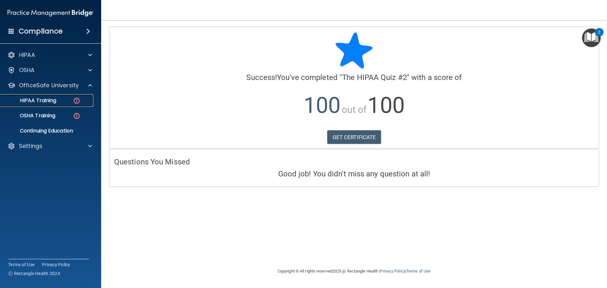
click at [72, 103] on div "HIPAA Training" at bounding box center [47, 100] width 86 height 6
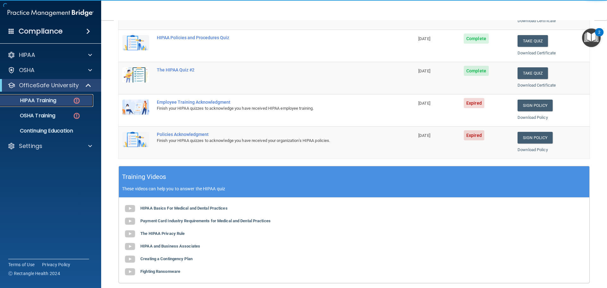
scroll to position [126, 0]
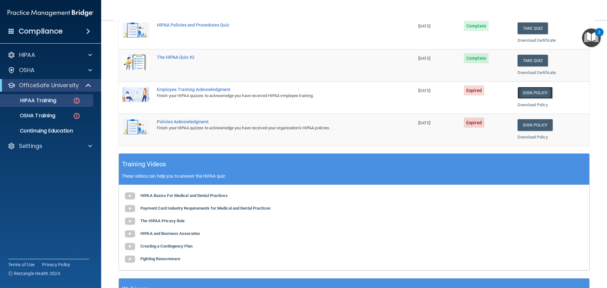
click at [524, 94] on link "Sign Policy" at bounding box center [535, 93] width 35 height 12
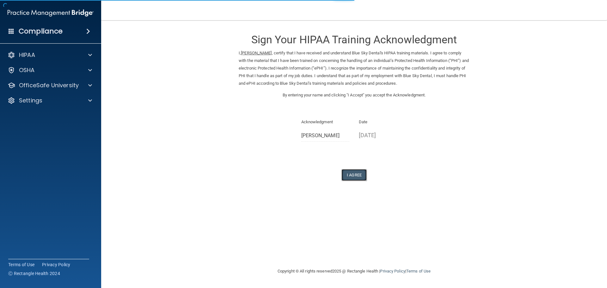
click at [358, 171] on button "I Agree" at bounding box center [353, 175] width 25 height 12
click at [355, 166] on div "Sign Your HIPAA Training Acknowledgment I, [PERSON_NAME] , certify that I have …" at bounding box center [354, 104] width 231 height 154
click at [357, 173] on button "I Agree" at bounding box center [353, 175] width 25 height 12
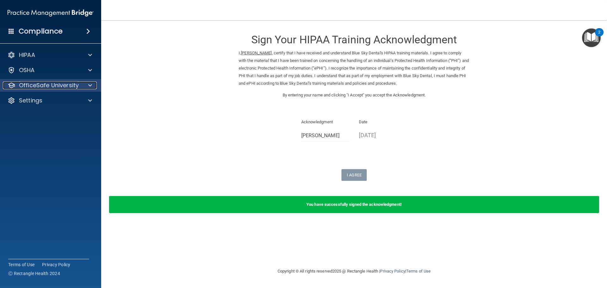
click at [42, 82] on p "OfficeSafe University" at bounding box center [49, 86] width 60 height 8
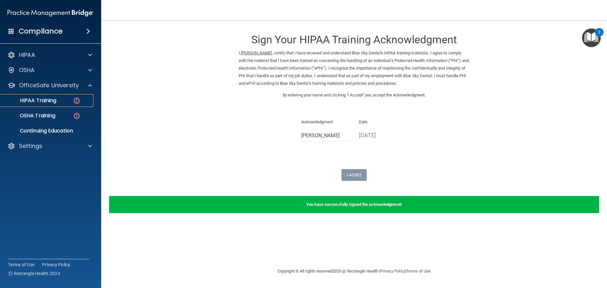
click at [67, 100] on div "HIPAA Training" at bounding box center [47, 100] width 86 height 6
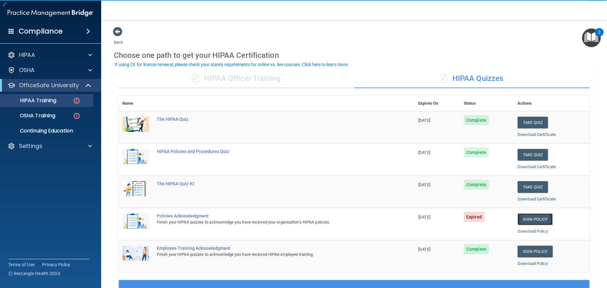
click at [526, 223] on link "Sign Policy" at bounding box center [535, 219] width 35 height 12
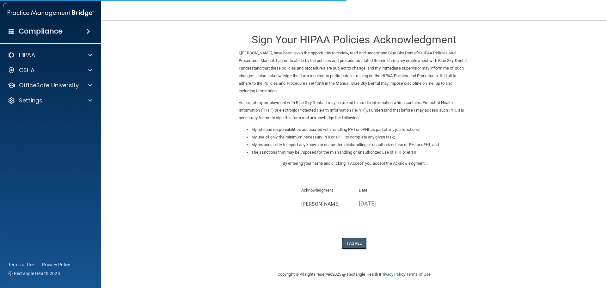
click at [357, 243] on button "I Agree" at bounding box center [353, 243] width 25 height 12
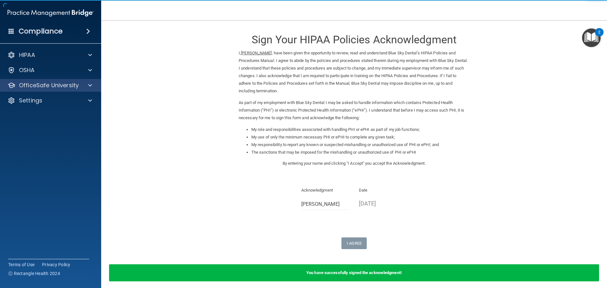
click at [60, 81] on div "OfficeSafe University" at bounding box center [50, 85] width 101 height 13
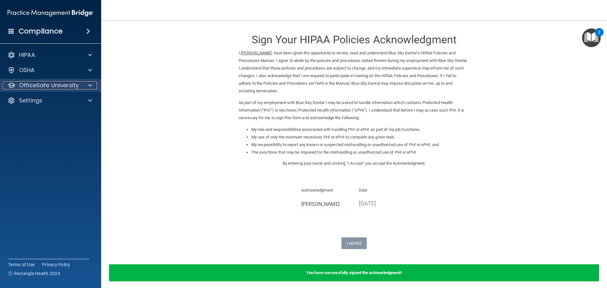
click at [72, 84] on p "OfficeSafe University" at bounding box center [49, 86] width 60 height 8
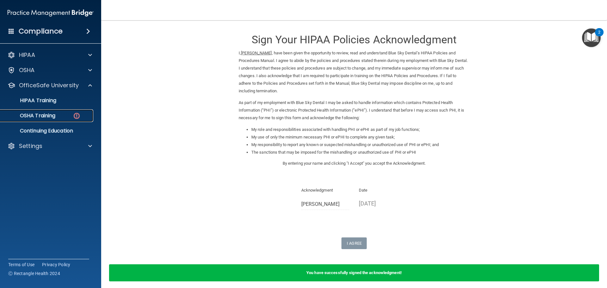
click at [69, 117] on div "OSHA Training" at bounding box center [47, 116] width 86 height 6
